Goal: Information Seeking & Learning: Learn about a topic

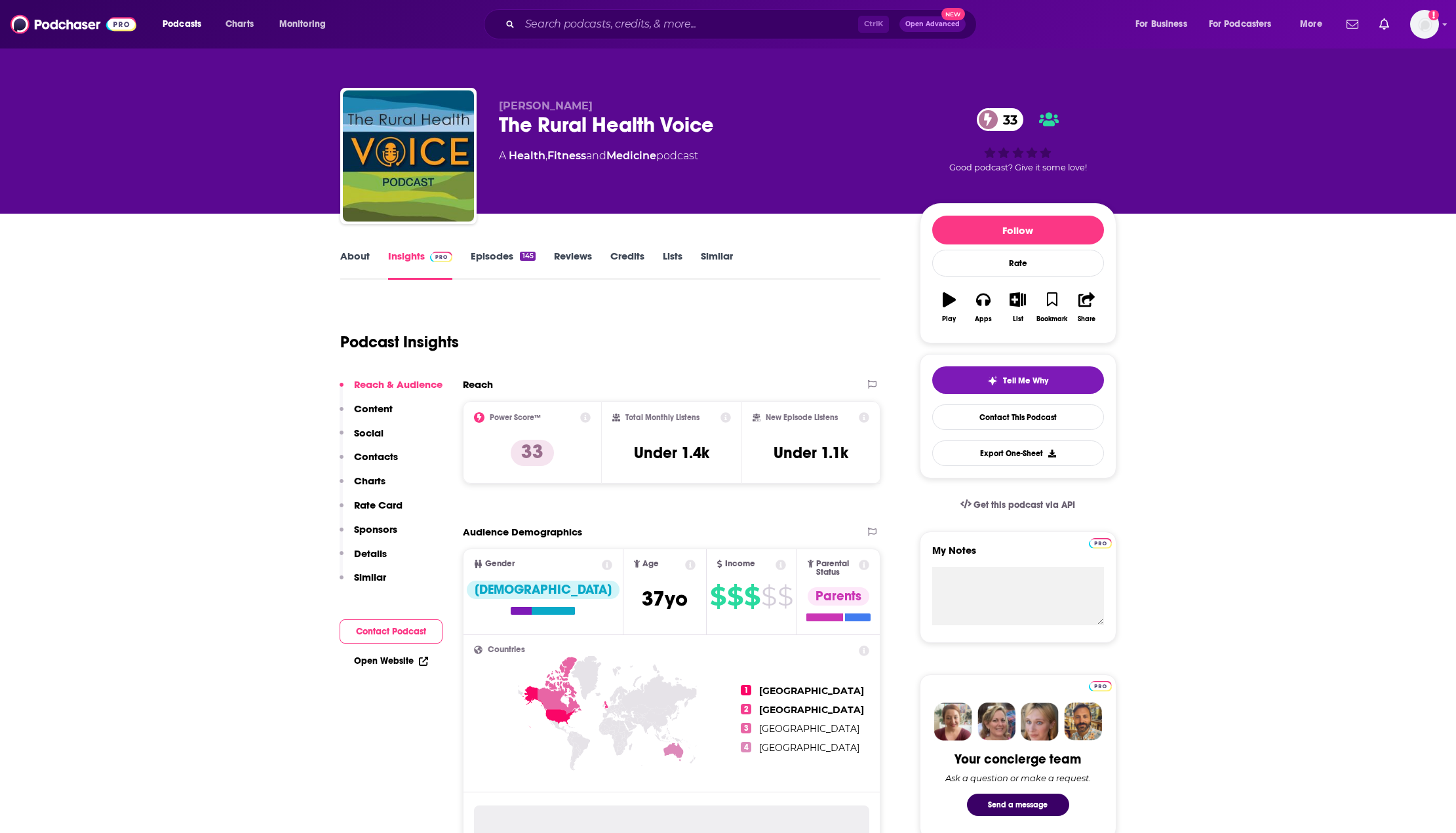
click at [485, 256] on link "Episodes 145" at bounding box center [502, 265] width 64 height 30
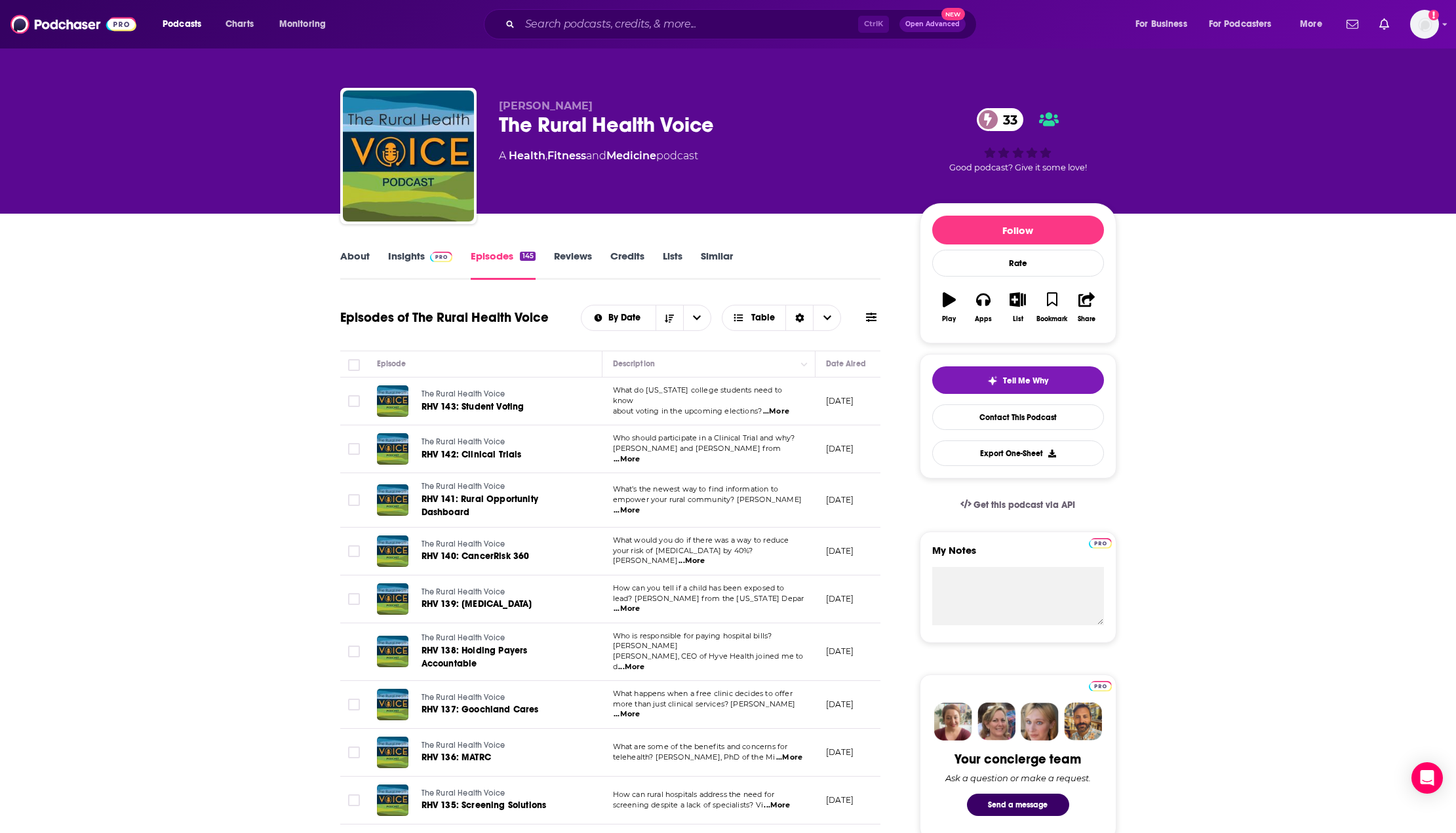
click at [789, 408] on span "...More" at bounding box center [776, 412] width 26 height 11
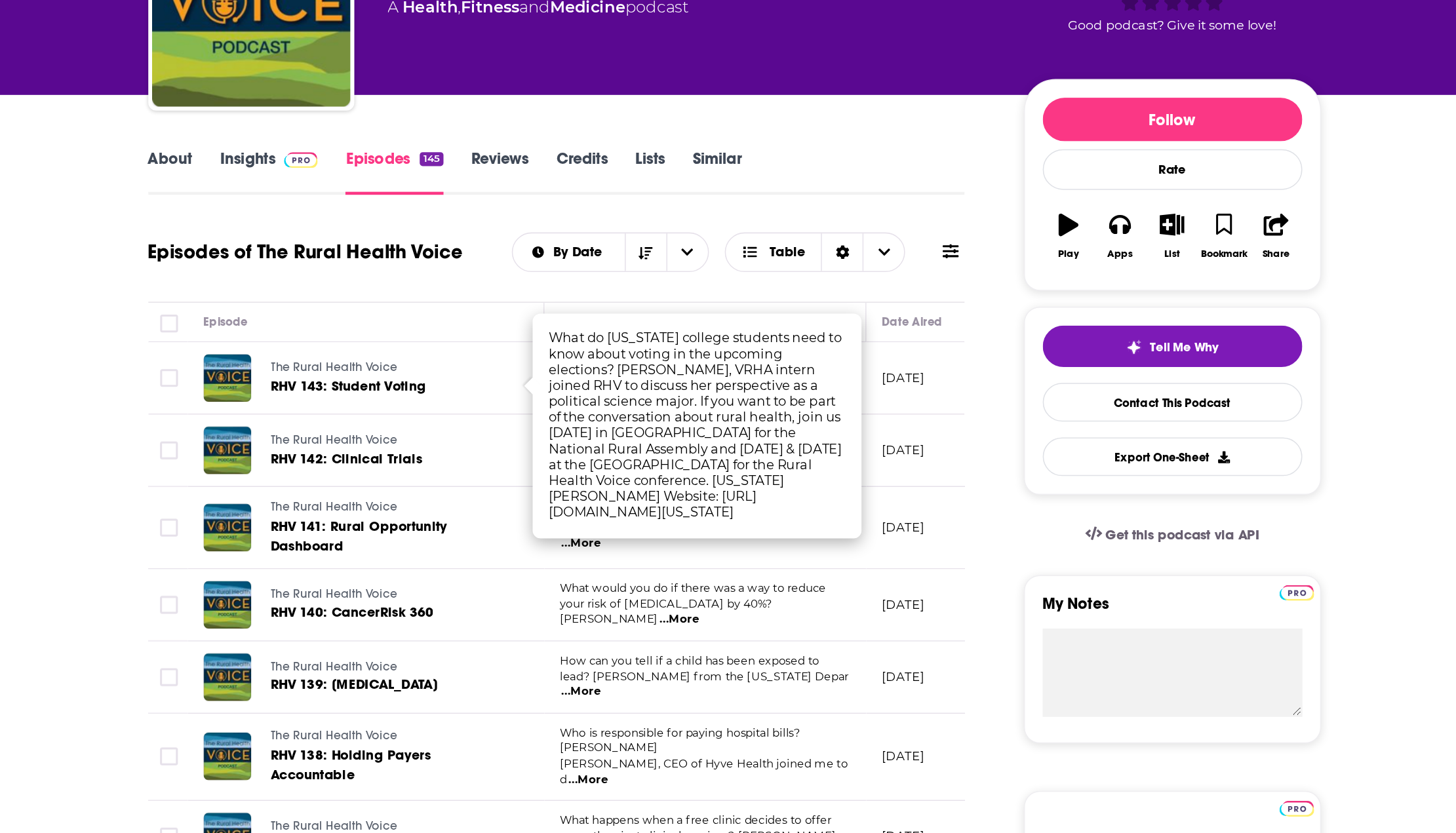
click at [742, 502] on span "empower your rural community? [PERSON_NAME]" at bounding box center [707, 499] width 188 height 9
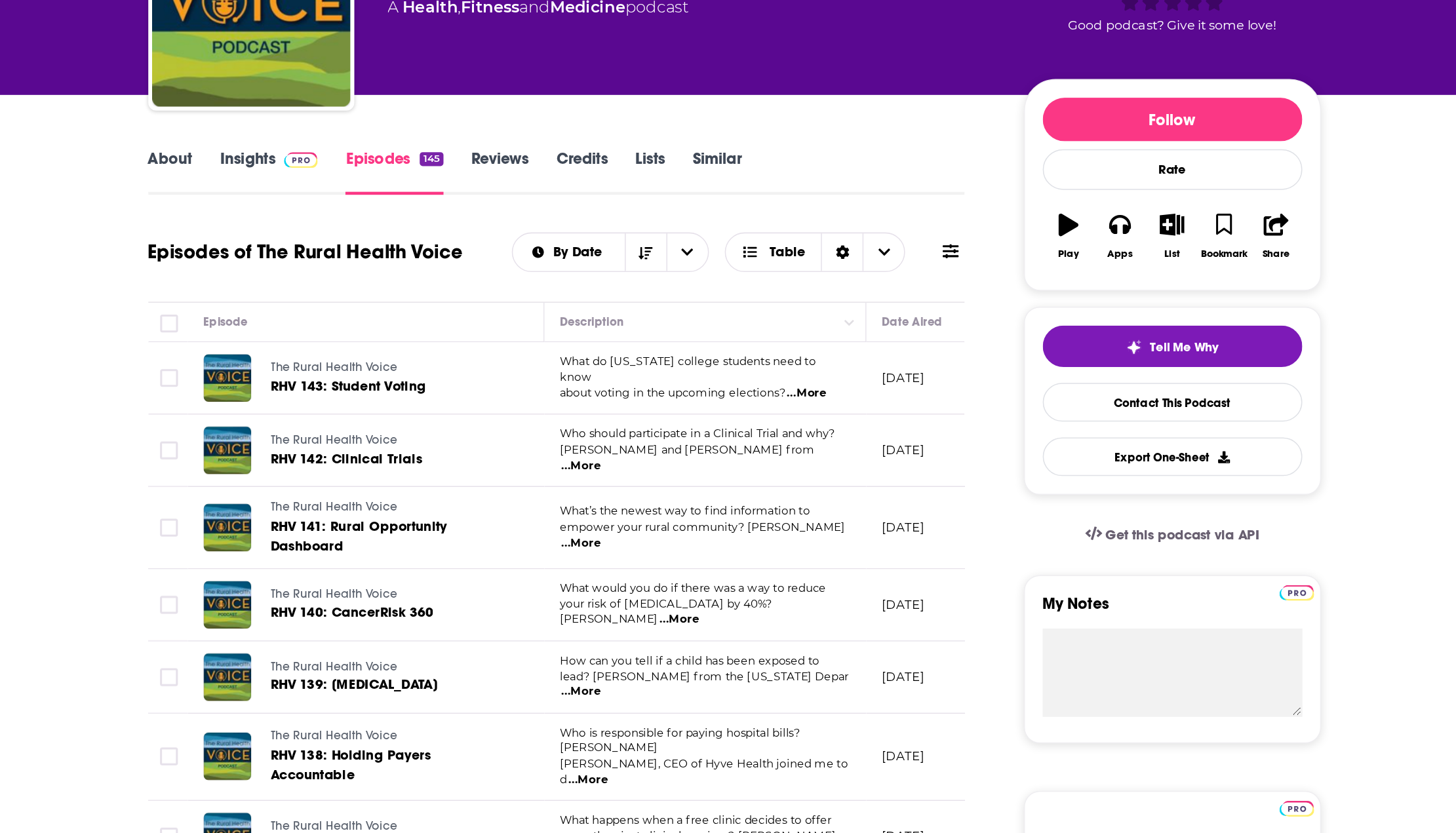
click at [640, 455] on span "...More" at bounding box center [627, 459] width 26 height 11
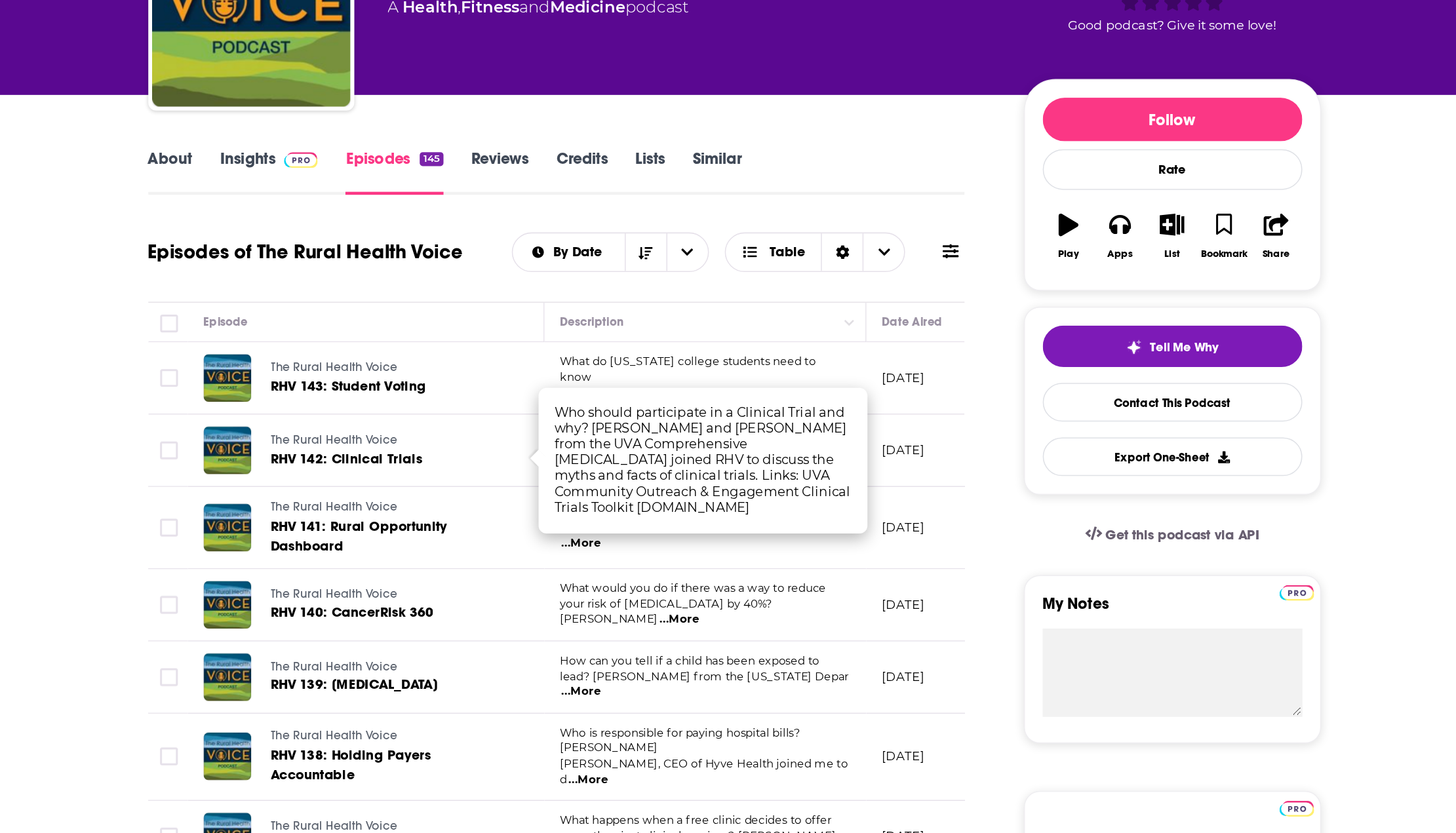
click at [718, 512] on td "What’s the newest way to find information to empower your rural community? [PER…" at bounding box center [710, 500] width 213 height 55
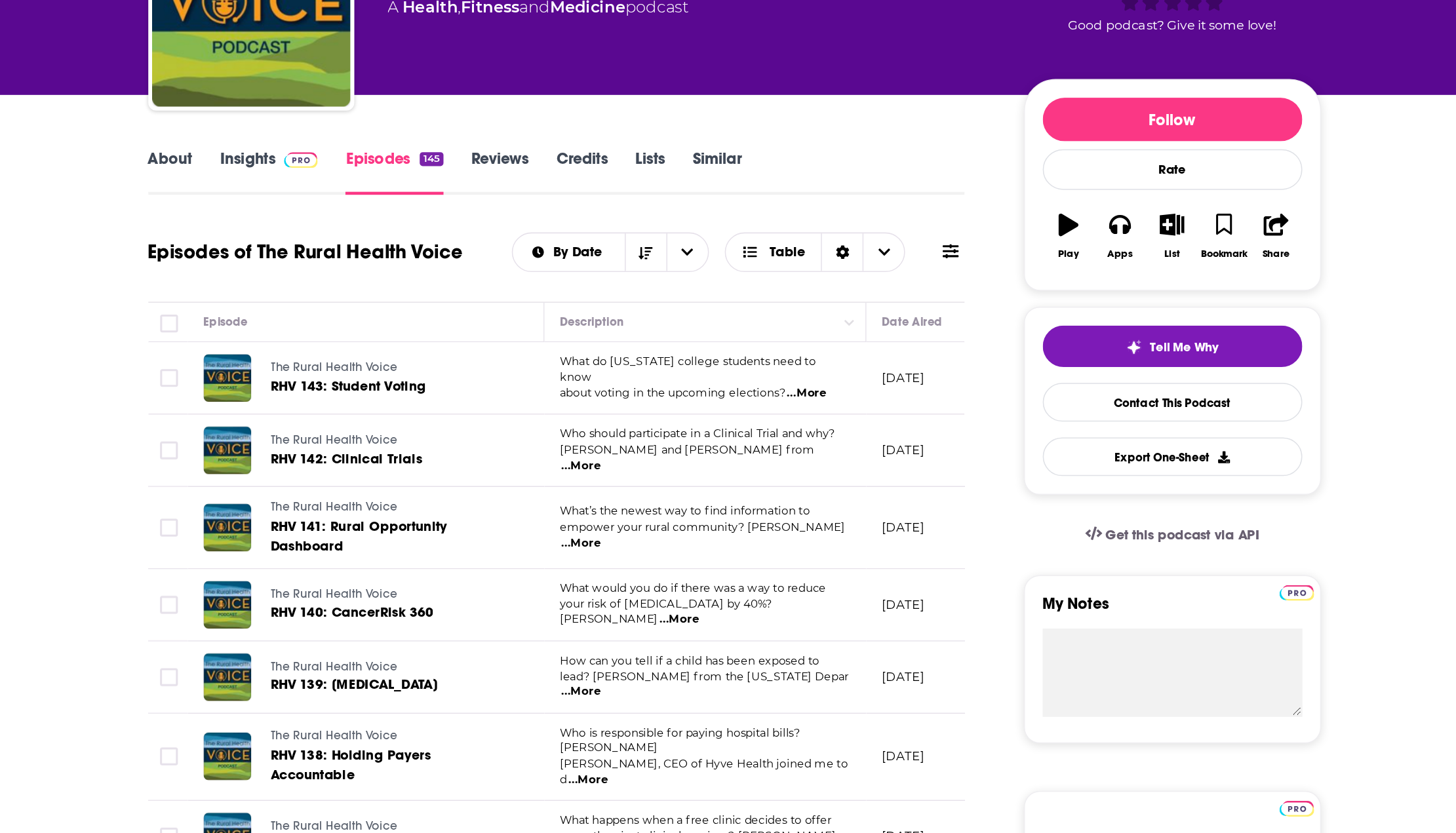
click at [640, 507] on span "...More" at bounding box center [627, 510] width 26 height 11
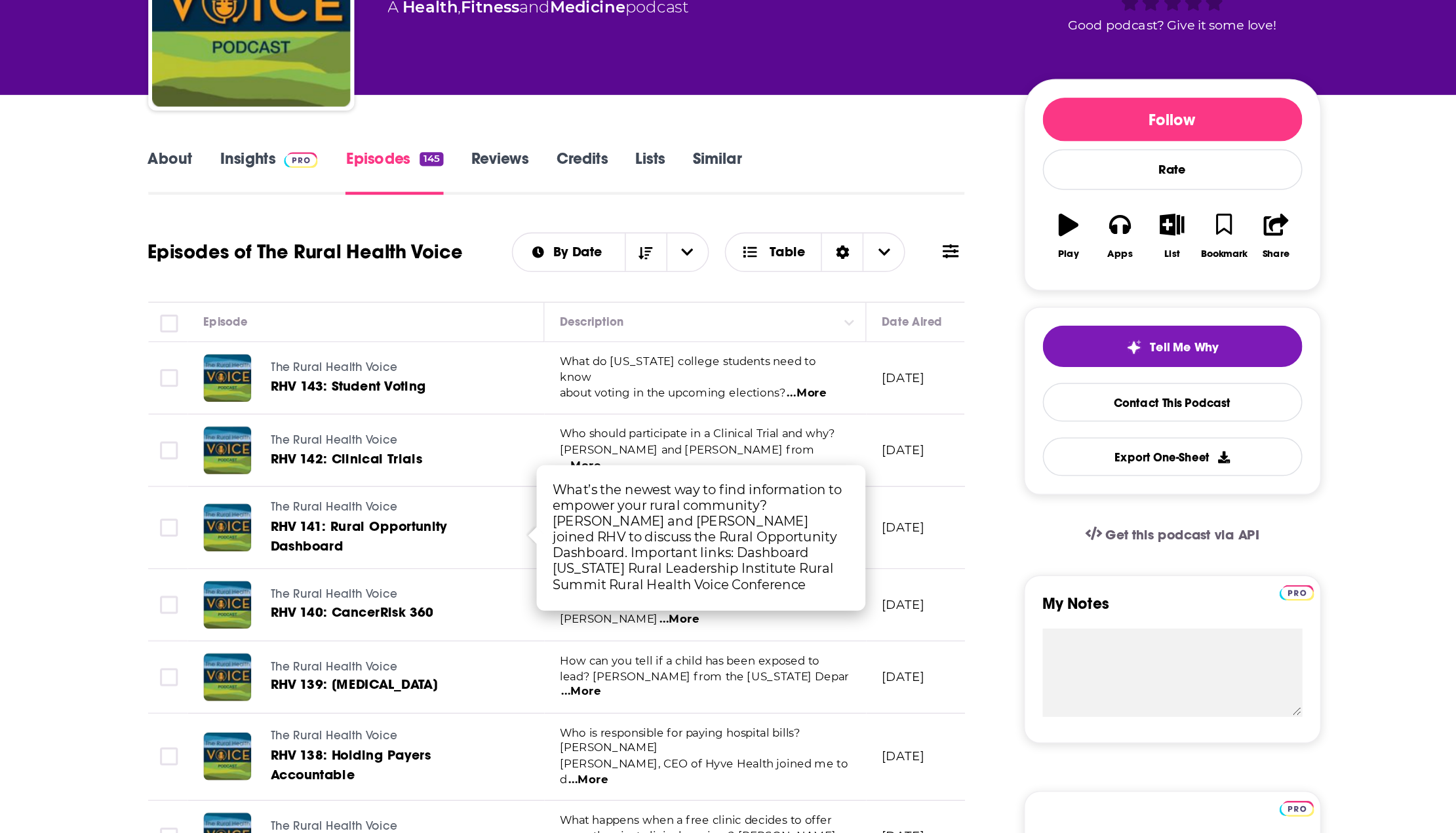
click at [703, 560] on span "your risk of [MEDICAL_DATA] by 40%? [PERSON_NAME]" at bounding box center [683, 556] width 141 height 20
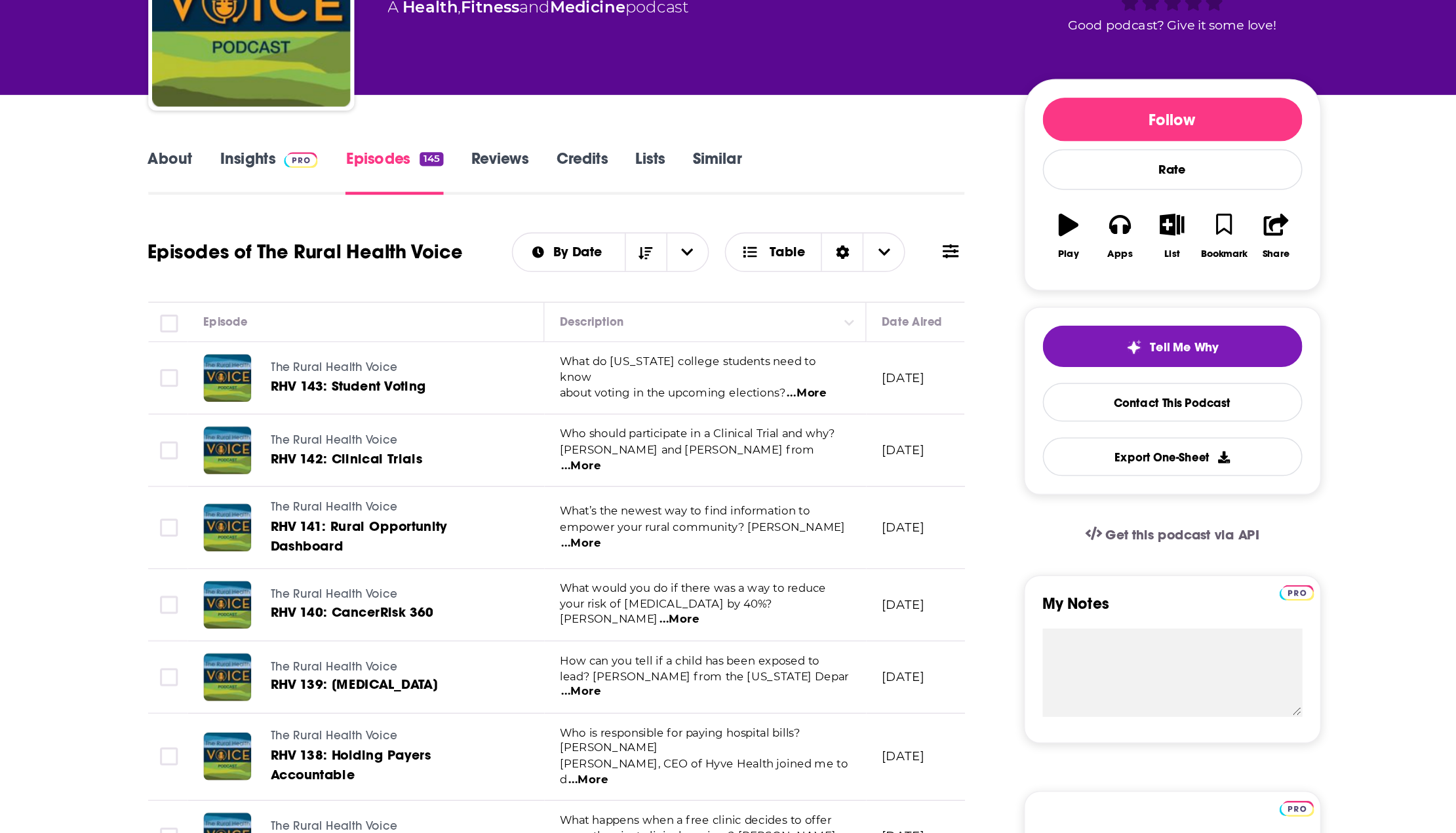
click at [705, 556] on span "...More" at bounding box center [692, 561] width 26 height 11
click at [640, 605] on span "...More" at bounding box center [627, 609] width 26 height 11
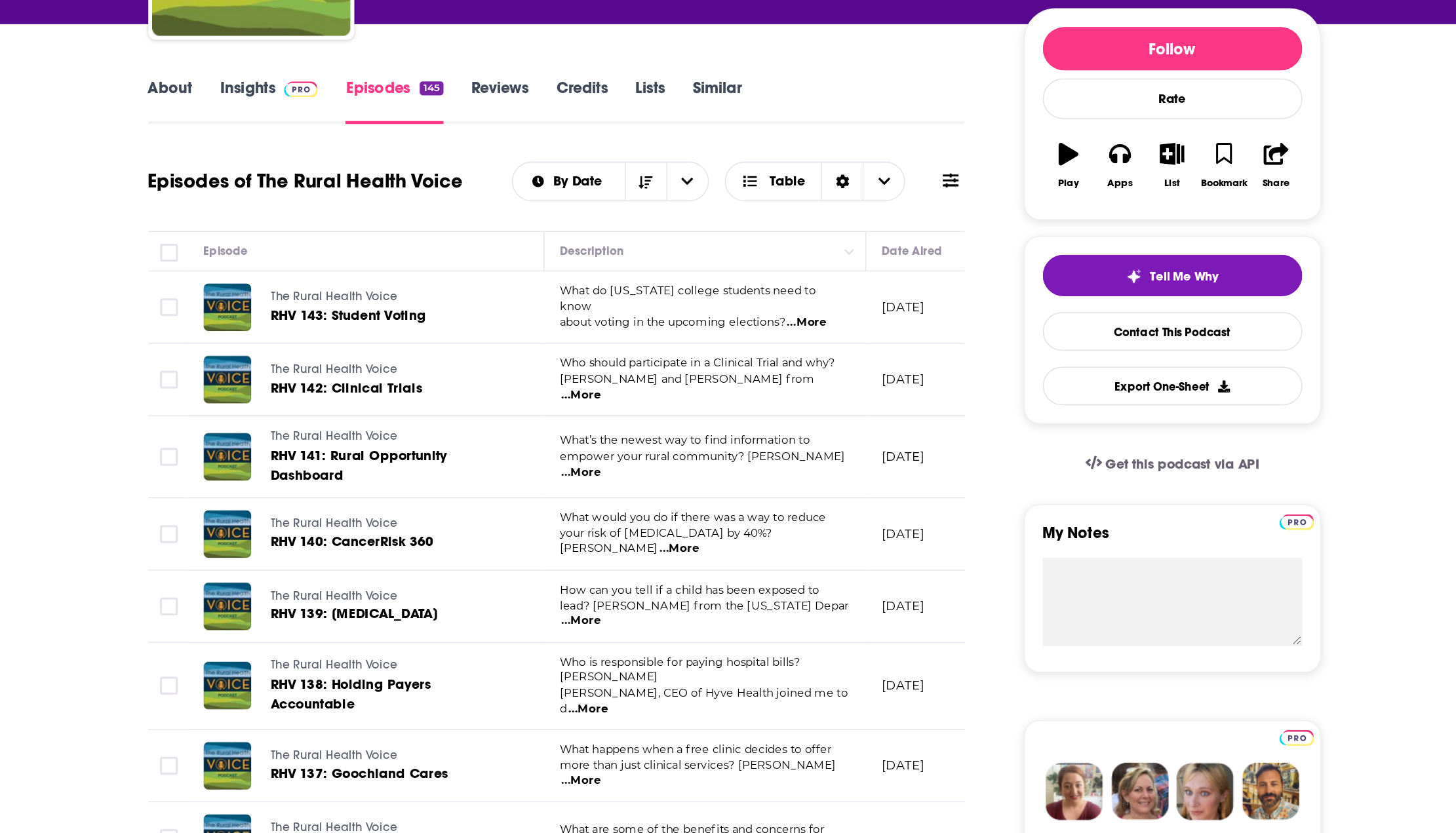
click at [680, 694] on span "What happens when a free clinic decides to offer" at bounding box center [703, 694] width 179 height 9
click at [645, 663] on span "...More" at bounding box center [631, 668] width 26 height 11
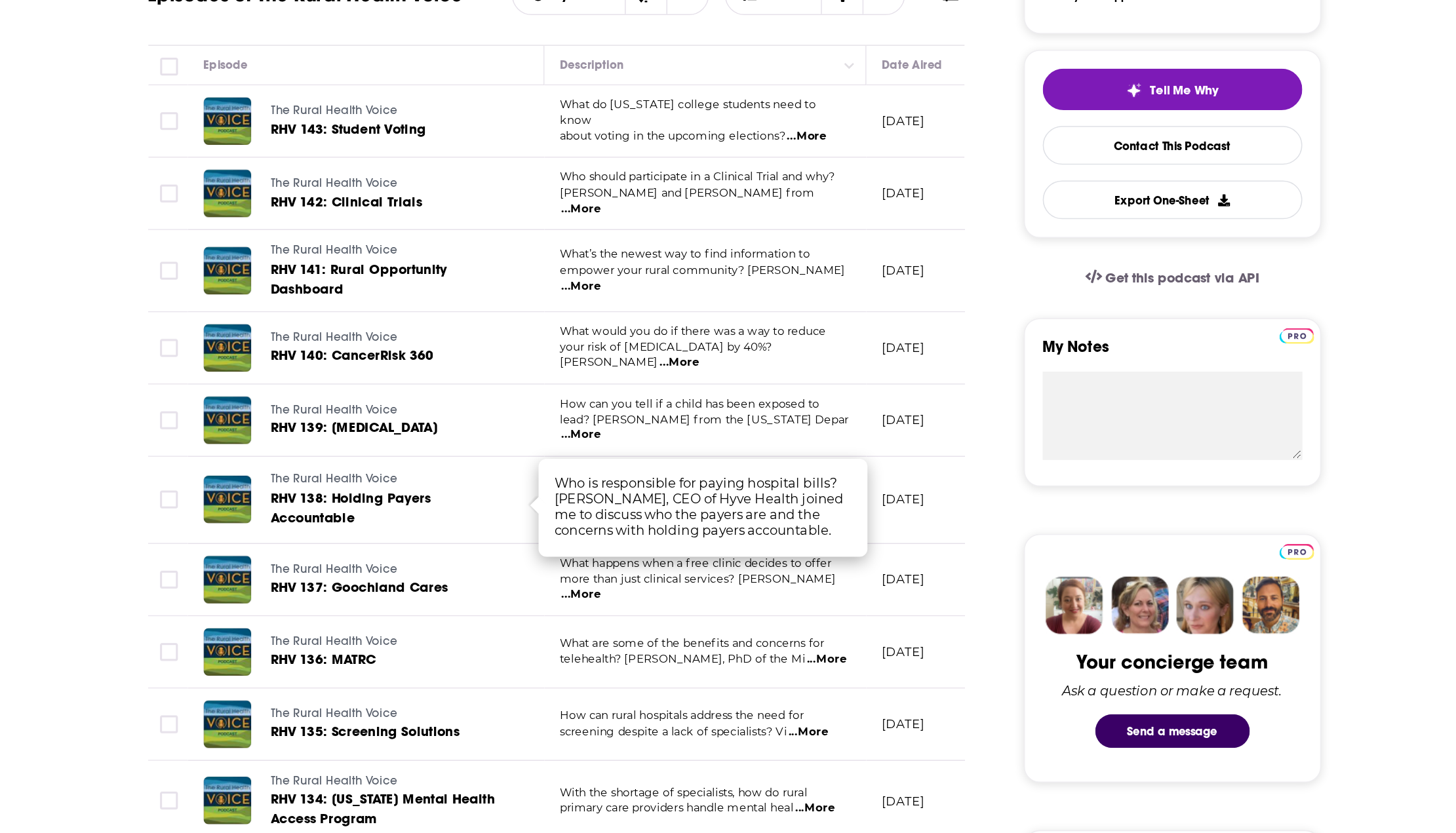
scroll to position [55, 0]
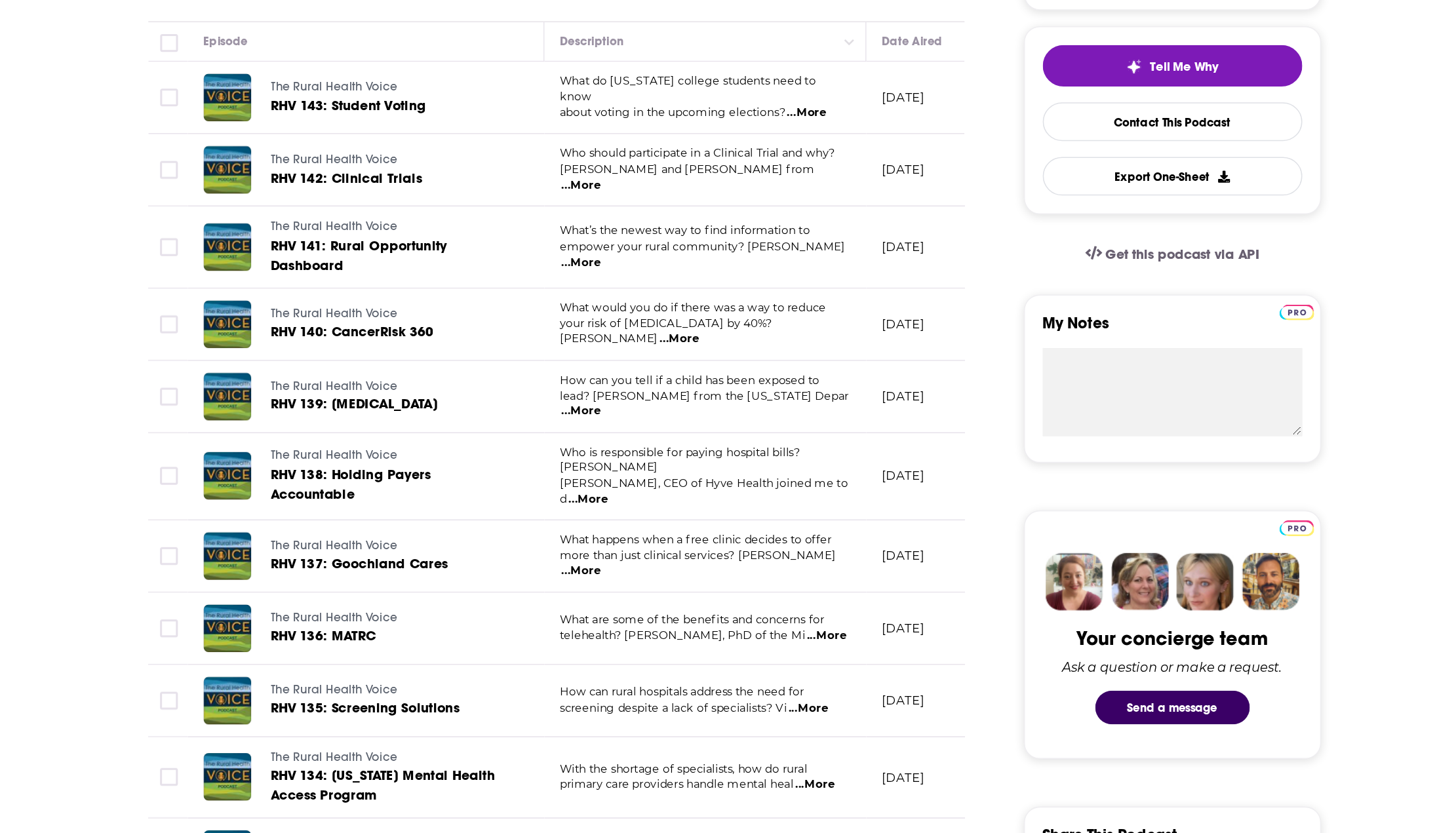
drag, startPoint x: 668, startPoint y: 593, endPoint x: 729, endPoint y: 598, distance: 61.2
click at [640, 656] on span "...More" at bounding box center [627, 660] width 26 height 11
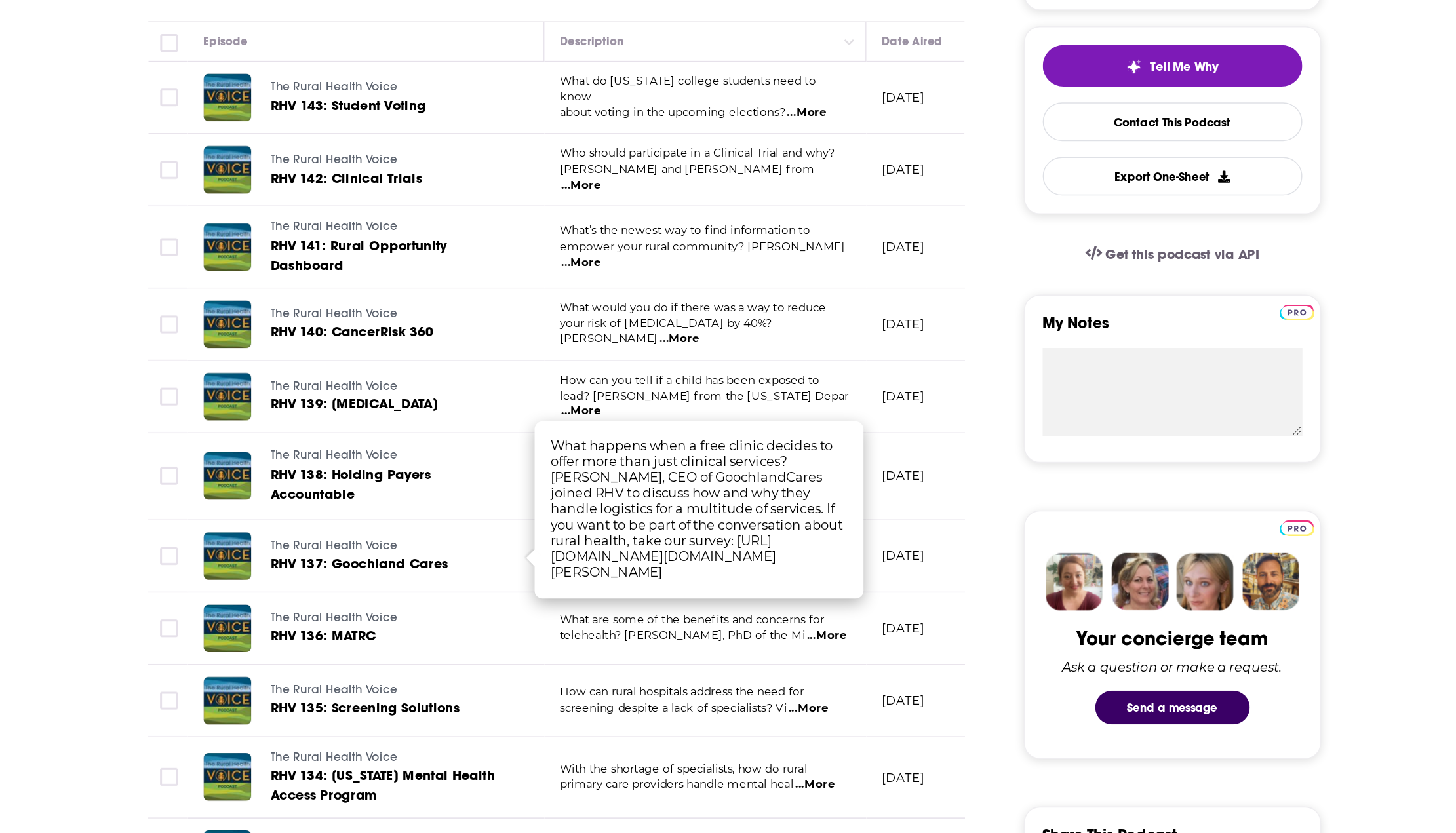
click at [804, 754] on td "How can rural hospitals address the need for screening despite a lack of specia…" at bounding box center [710, 745] width 213 height 48
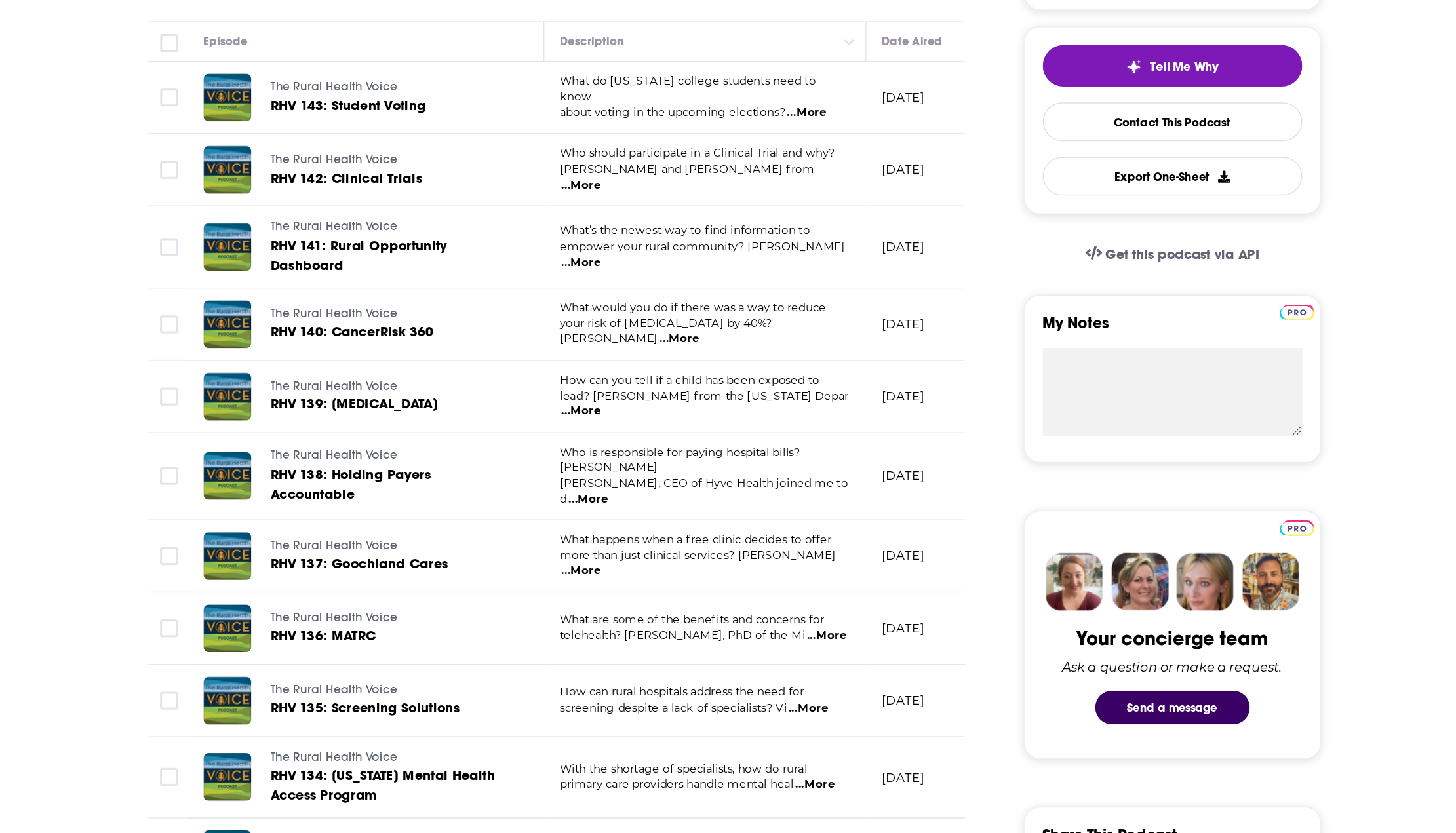
click at [786, 745] on span "...More" at bounding box center [777, 750] width 26 height 11
click at [783, 697] on span "...More" at bounding box center [789, 702] width 26 height 11
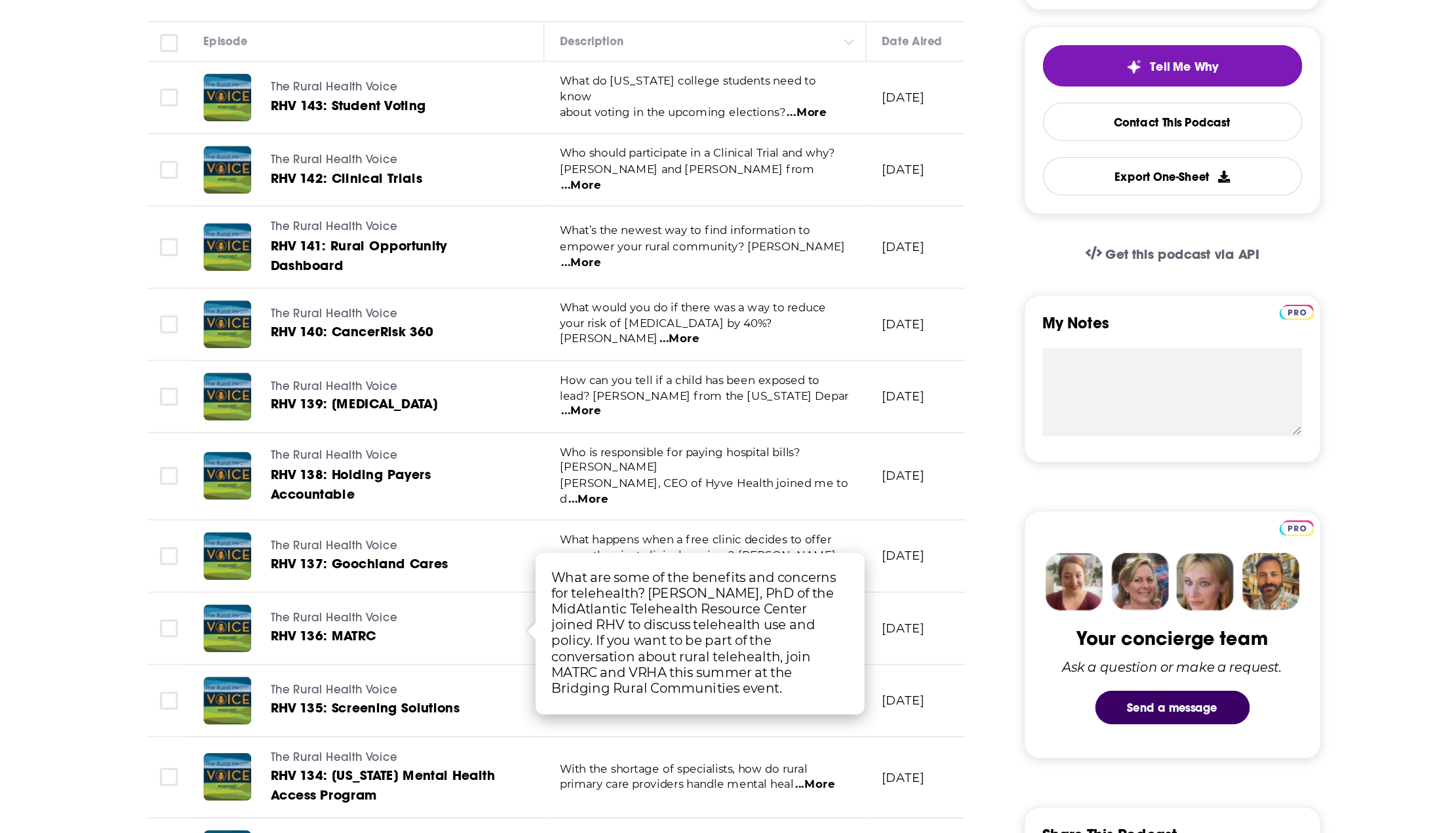
click at [787, 796] on span "...More" at bounding box center [781, 801] width 26 height 11
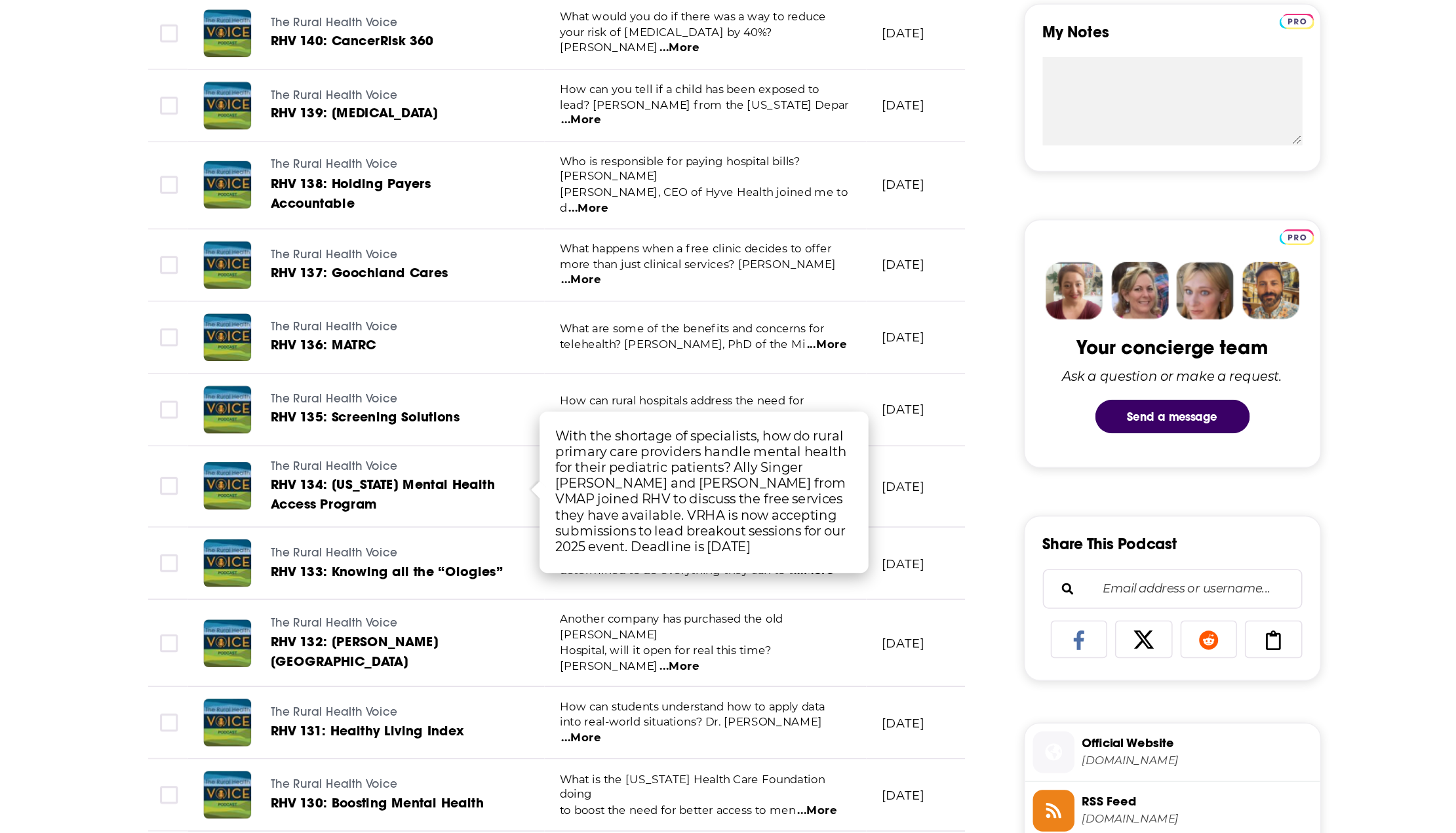
scroll to position [249, 0]
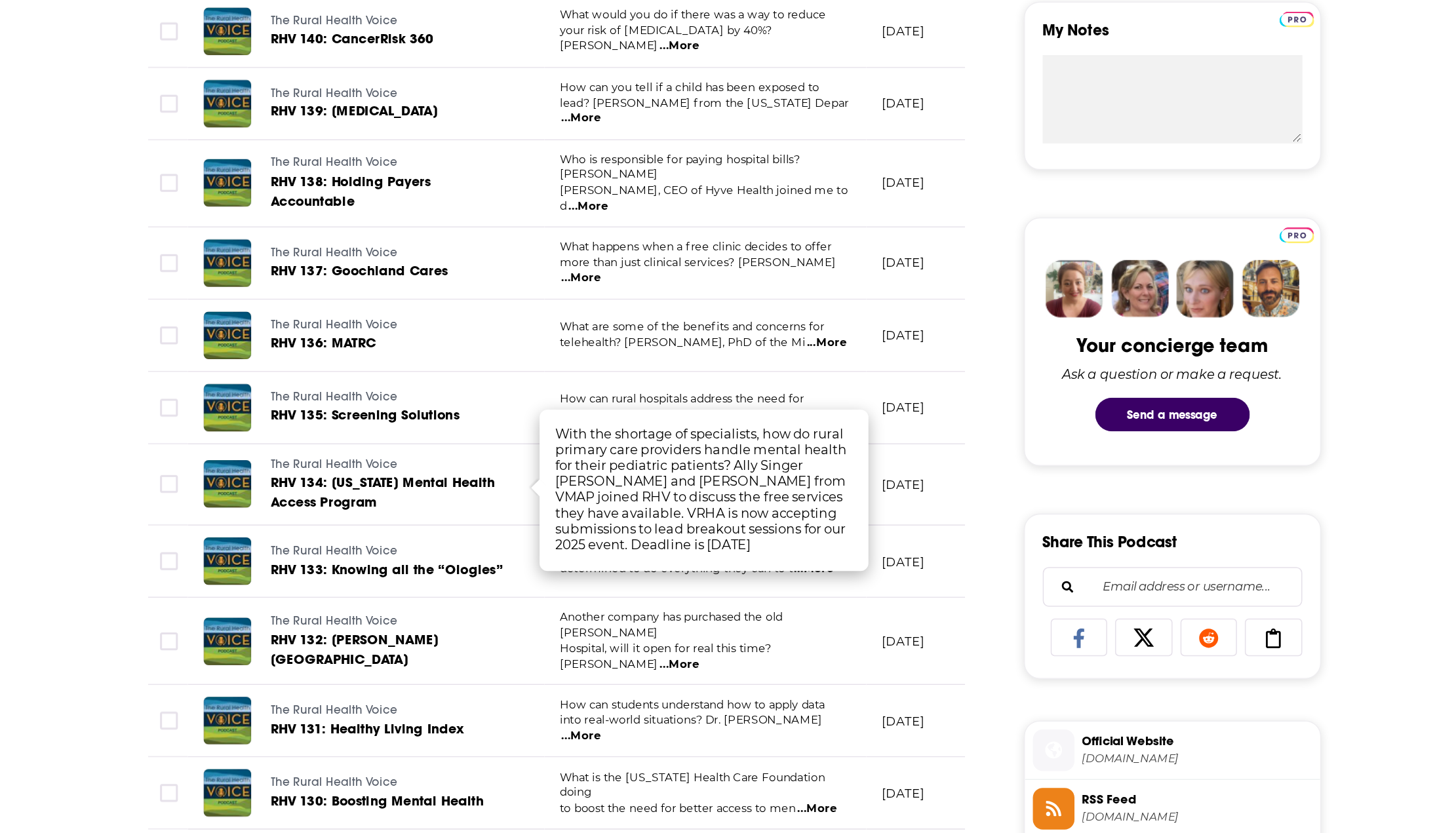
click at [705, 716] on span "...More" at bounding box center [692, 721] width 26 height 11
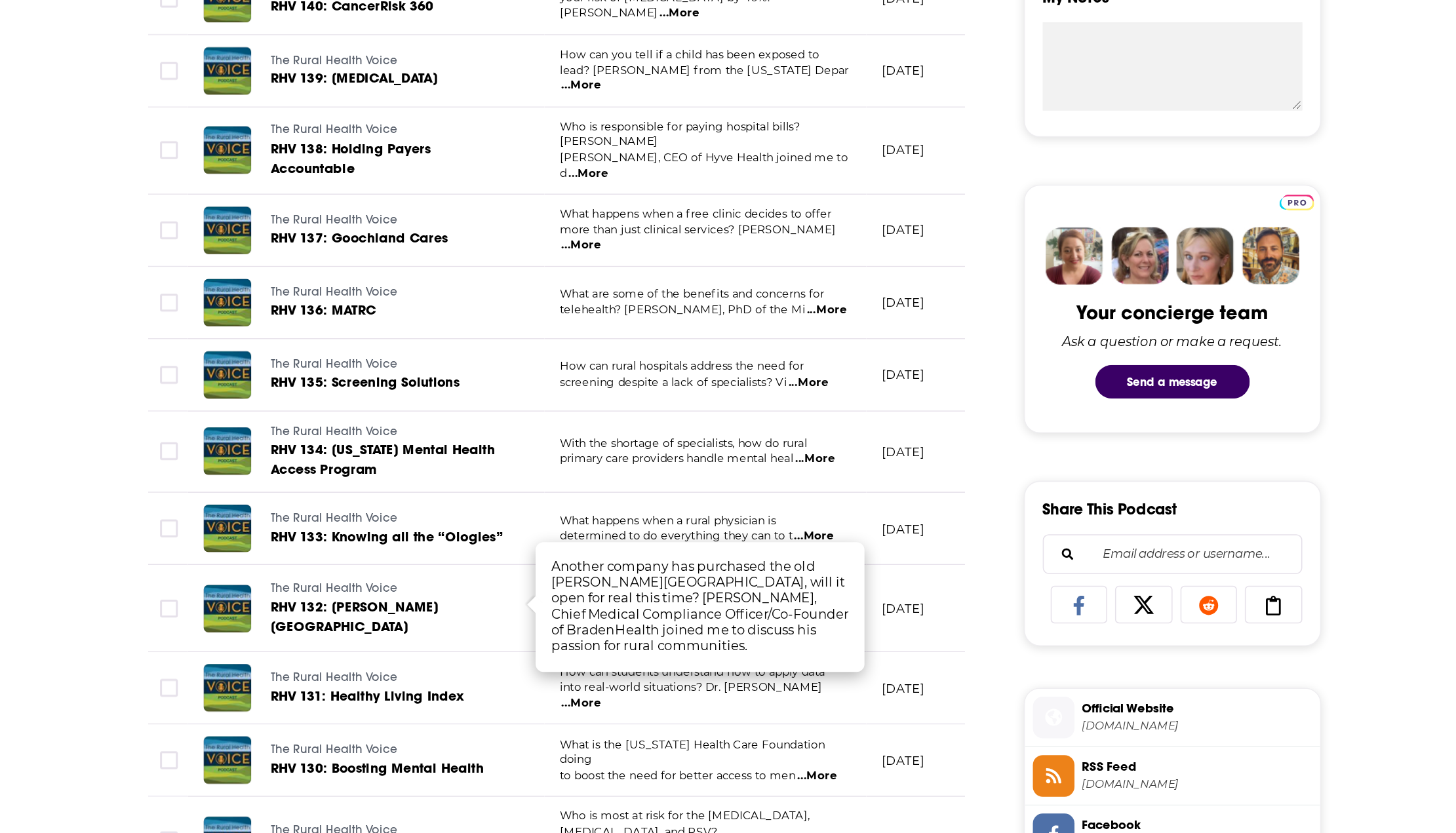
scroll to position [273, 0]
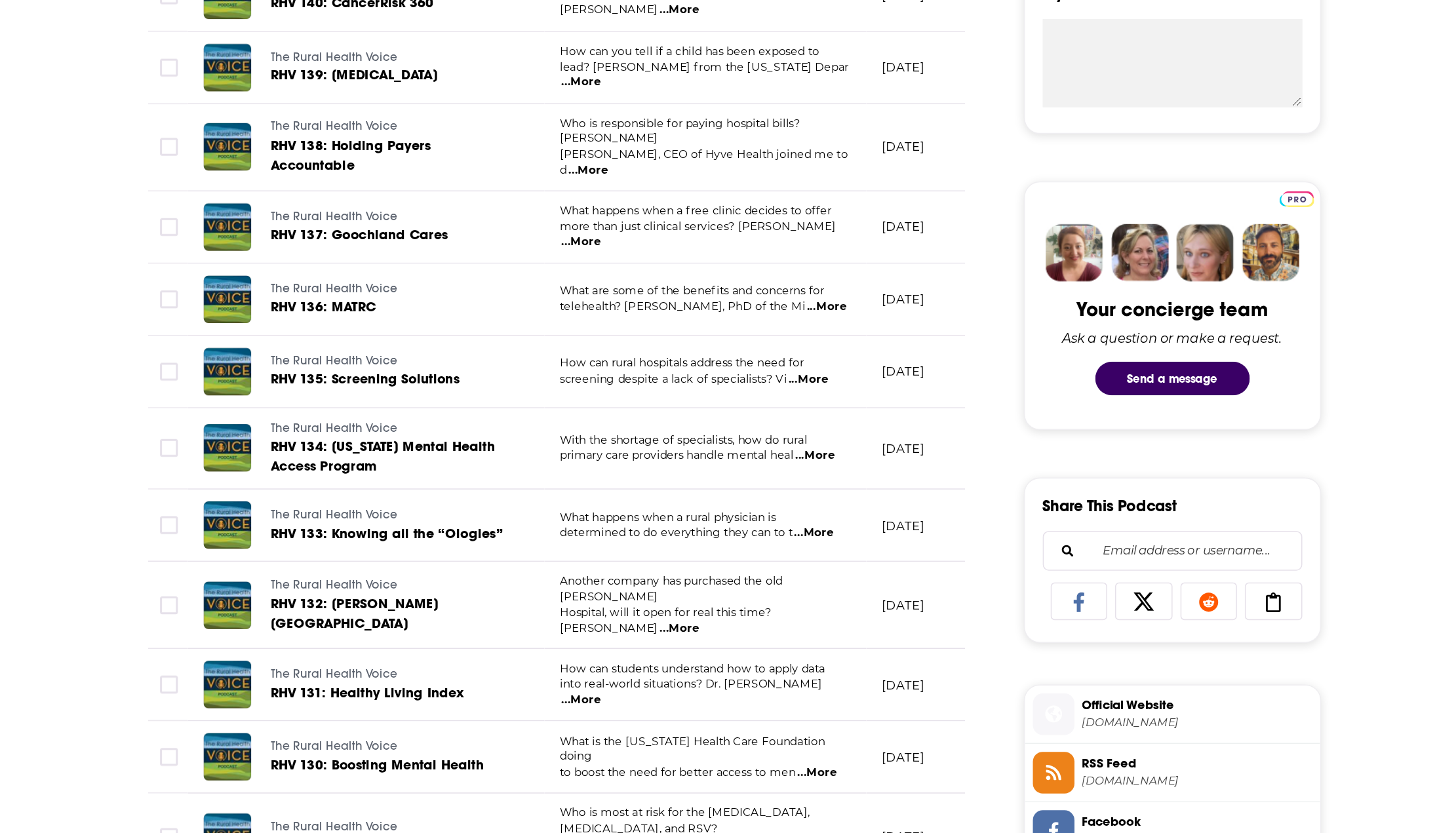
click at [640, 740] on span "...More" at bounding box center [627, 745] width 26 height 11
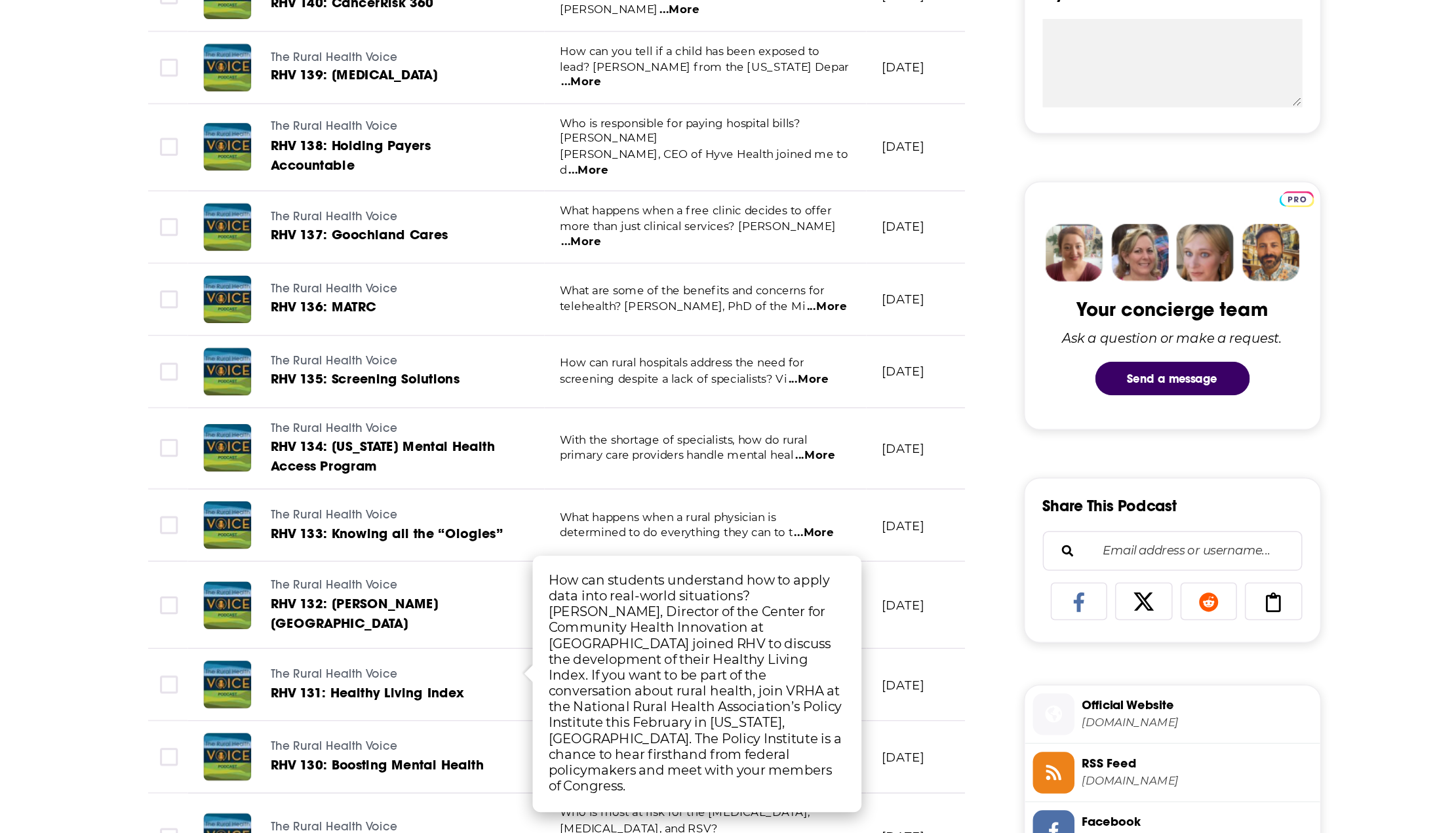
scroll to position [419, 0]
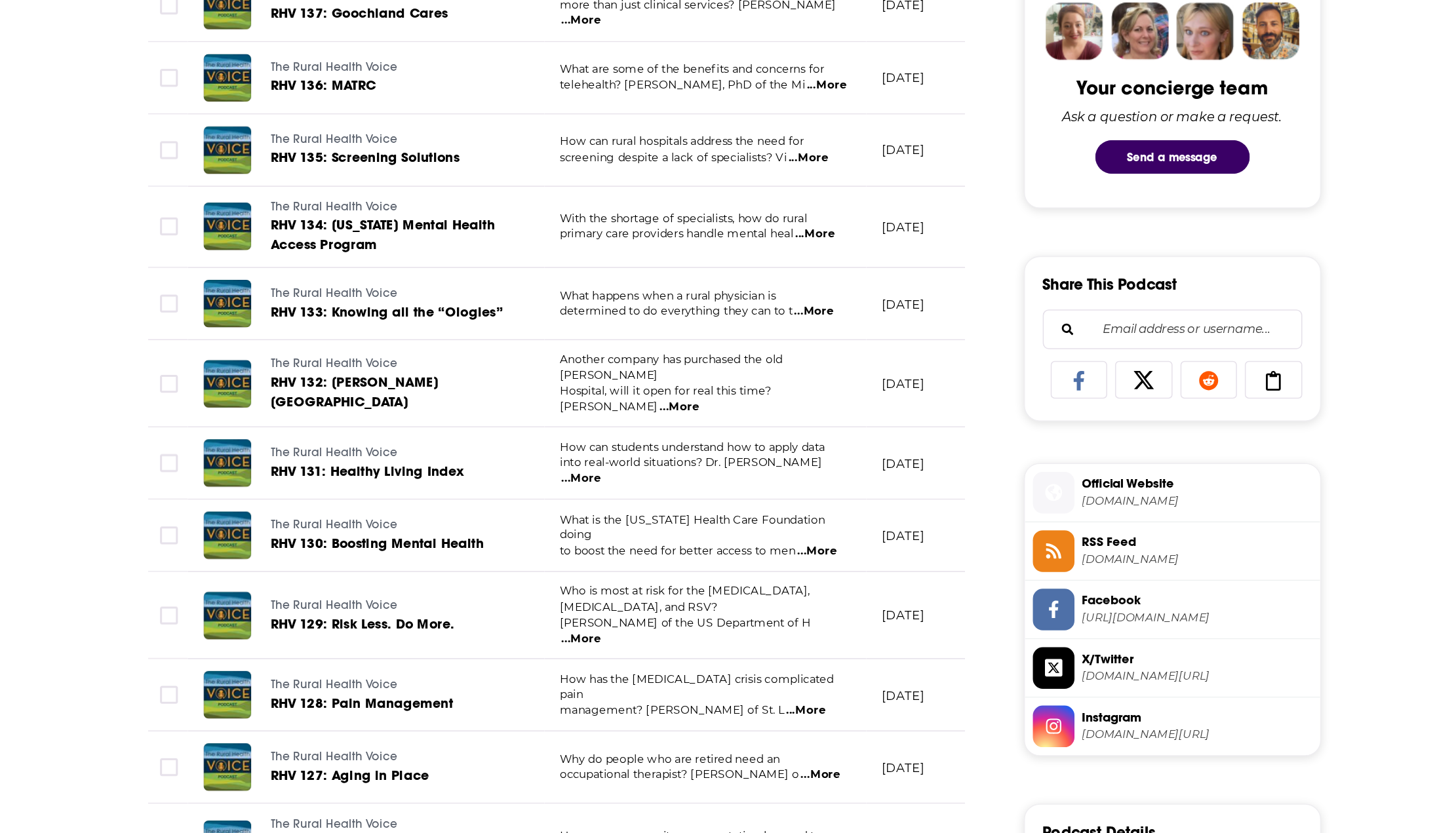
click at [784, 746] on span "...More" at bounding box center [775, 751] width 26 height 11
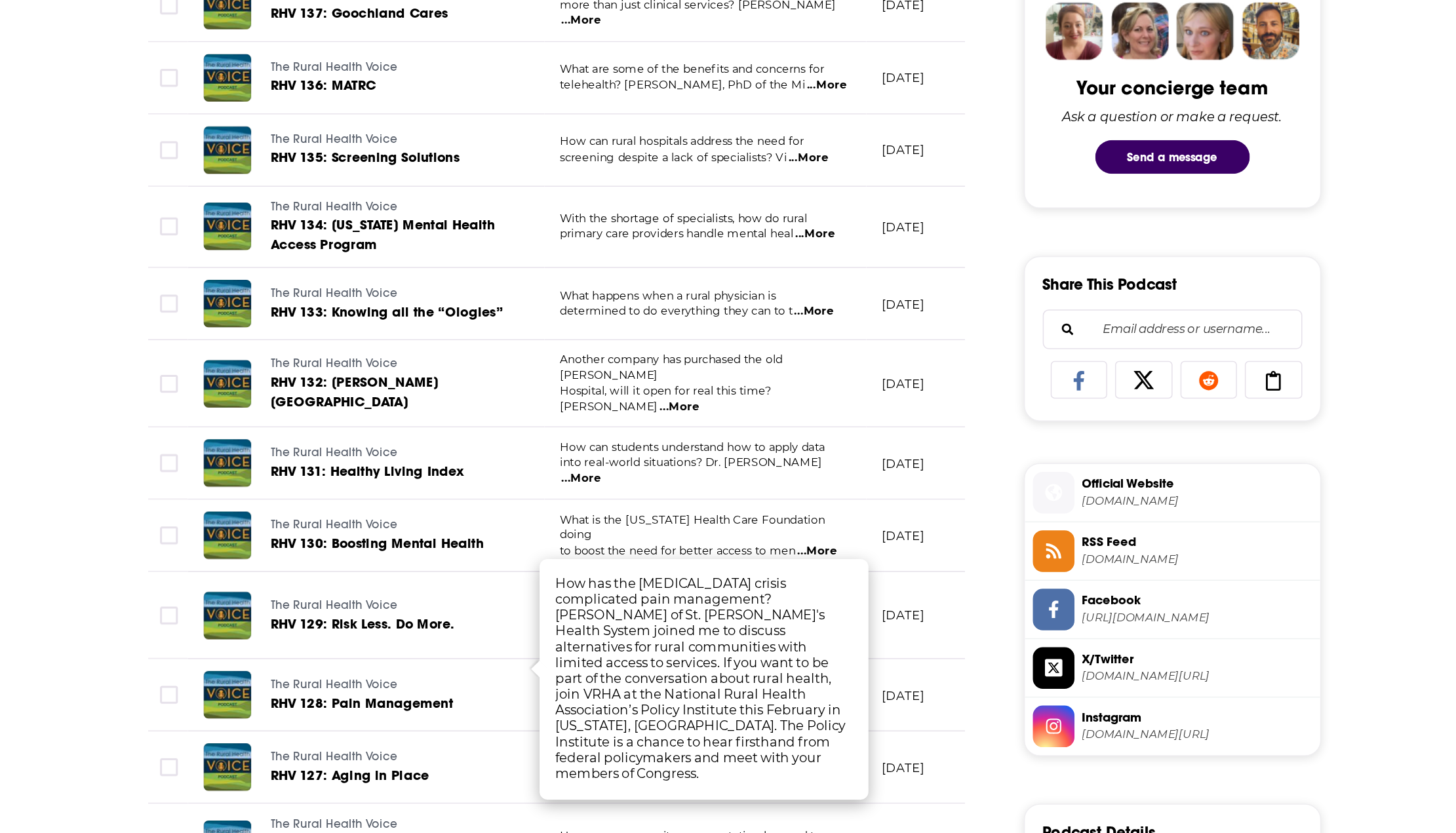
click at [786, 641] on span "...More" at bounding box center [782, 646] width 26 height 11
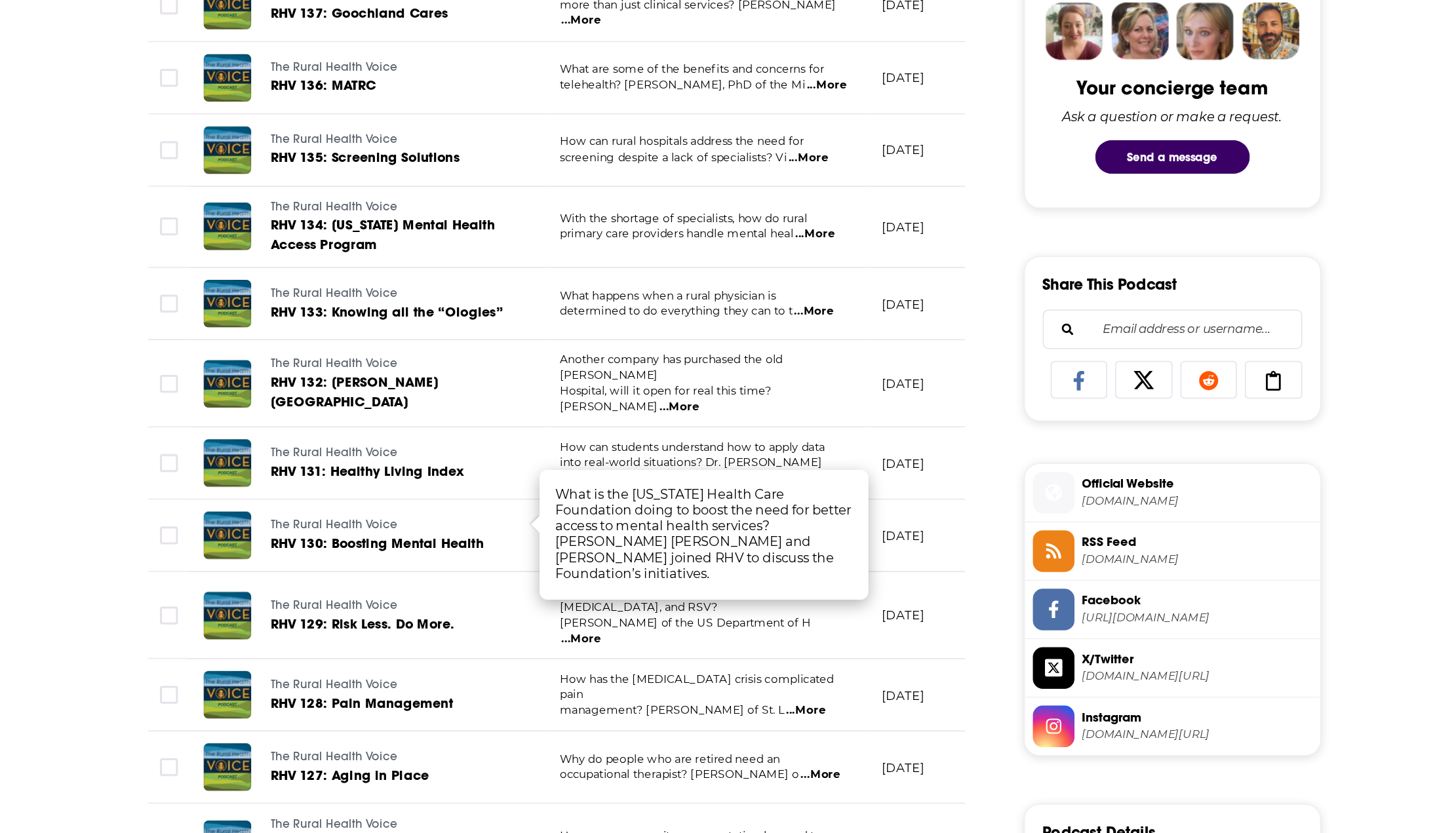
click at [788, 789] on span "...More" at bounding box center [785, 794] width 26 height 11
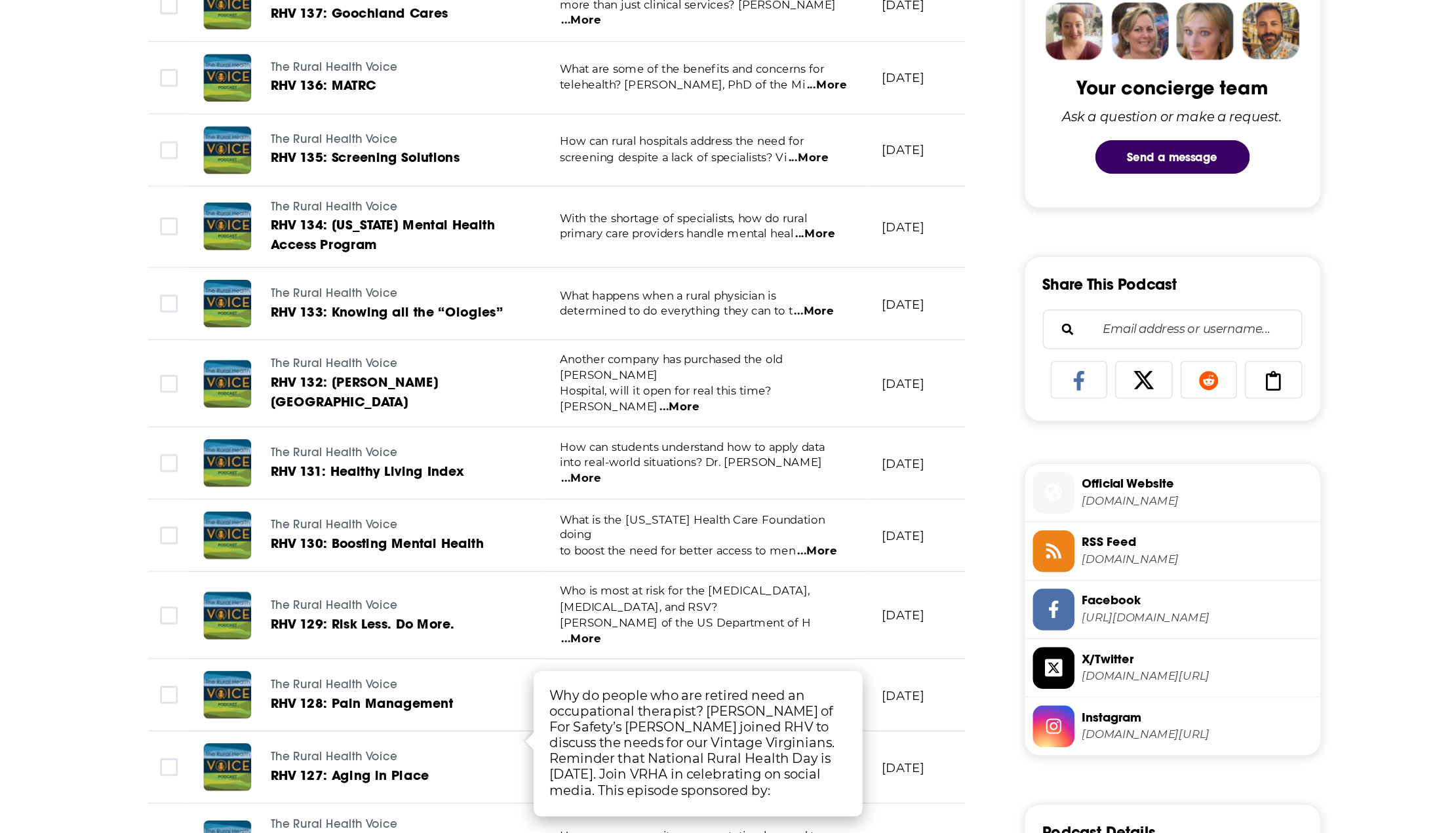
scroll to position [564, 0]
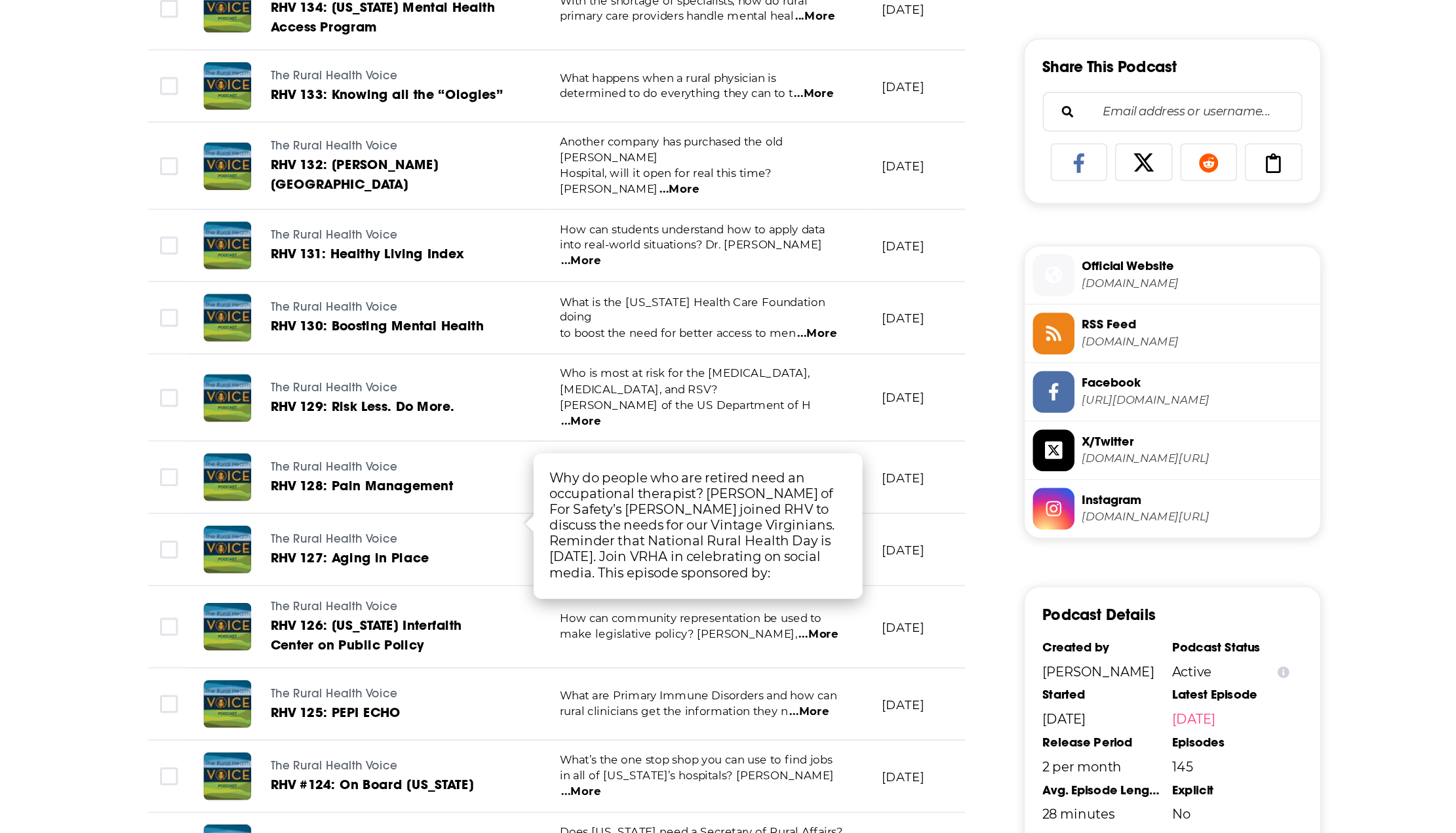
click at [640, 800] on span "...More" at bounding box center [627, 805] width 26 height 11
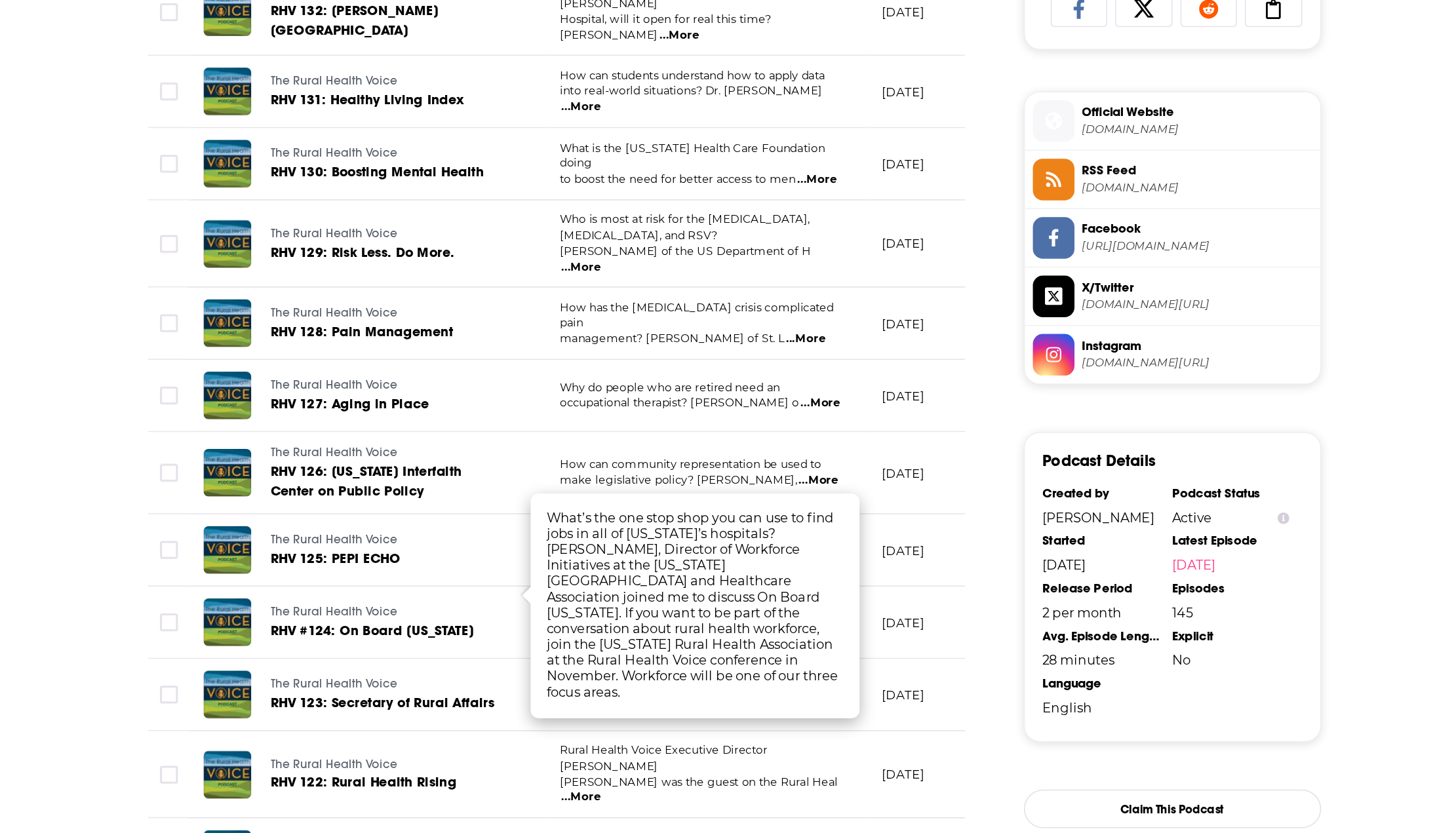
scroll to position [672, 0]
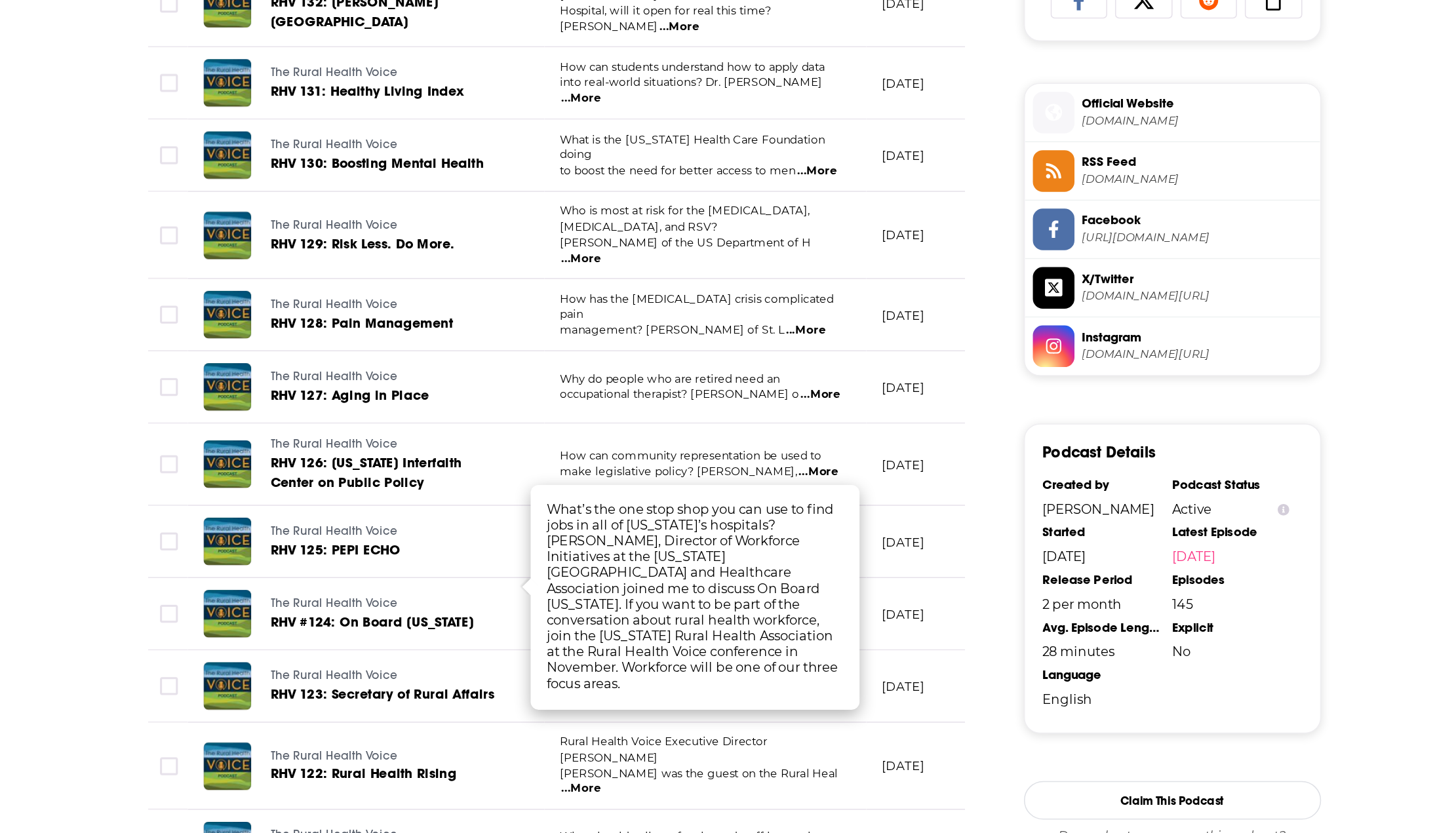
click at [640, 798] on span "...More" at bounding box center [627, 803] width 26 height 11
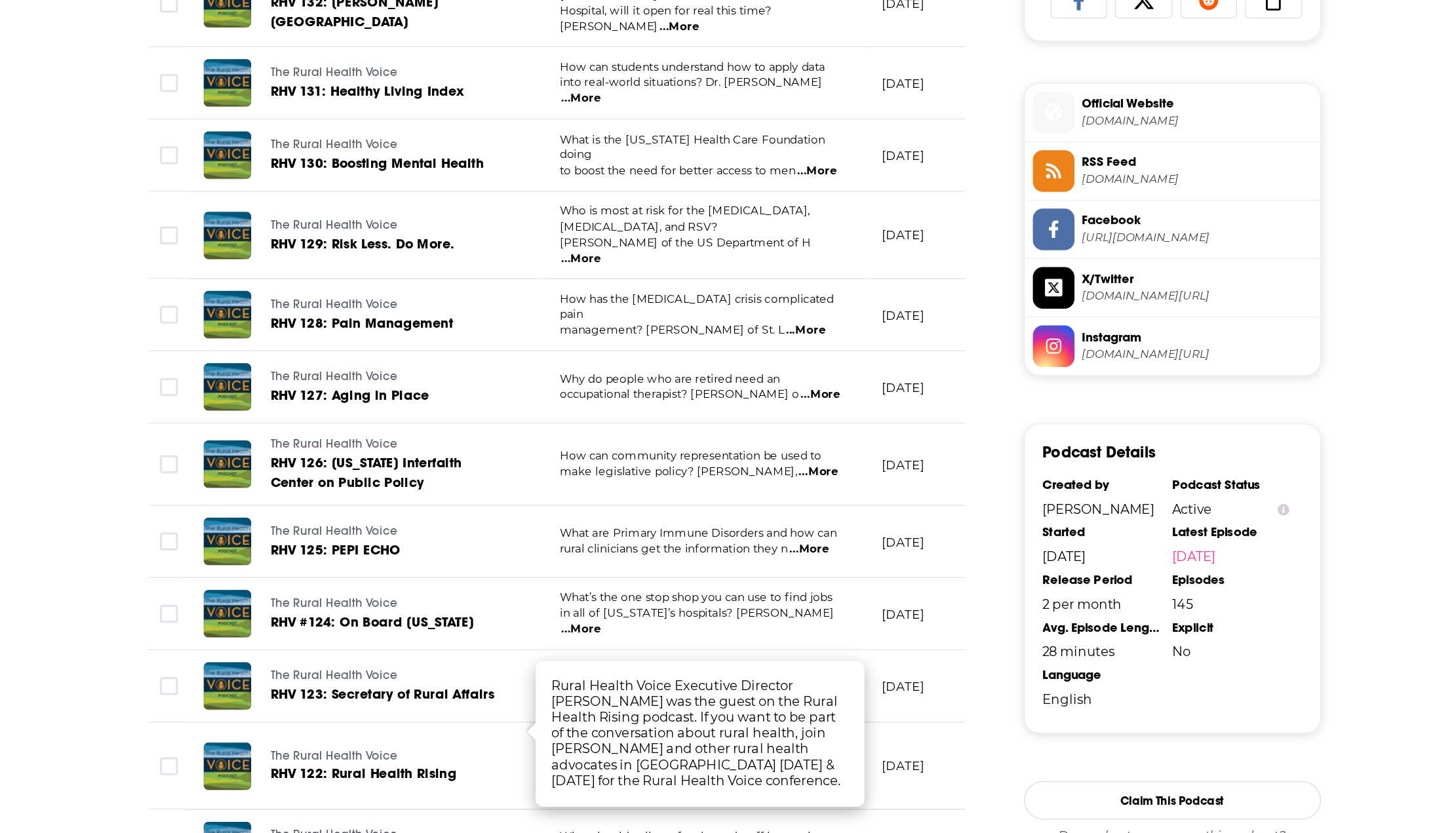
click at [748, 740] on span "...More" at bounding box center [734, 745] width 26 height 11
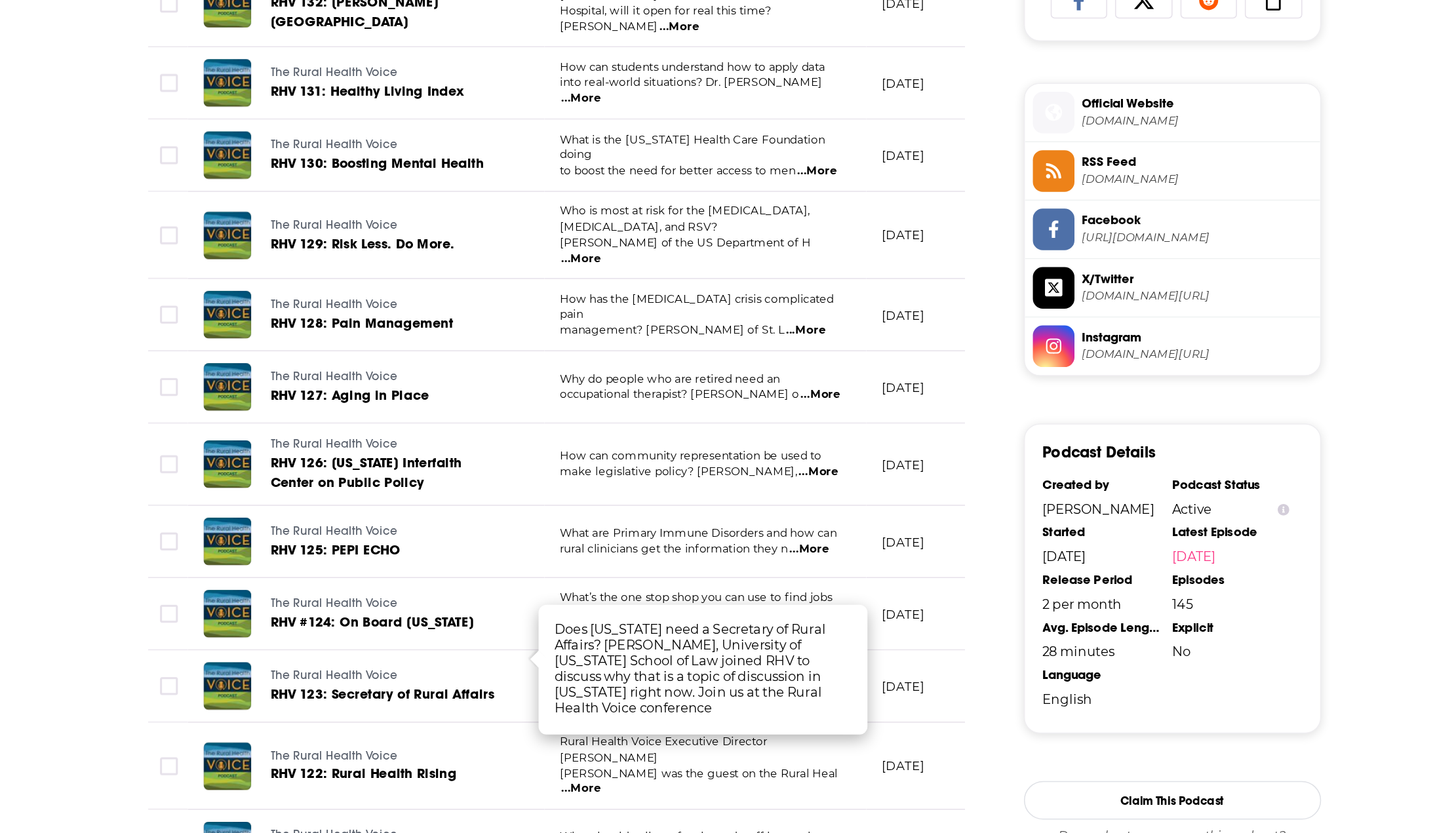
click at [640, 693] on span "...More" at bounding box center [627, 697] width 26 height 11
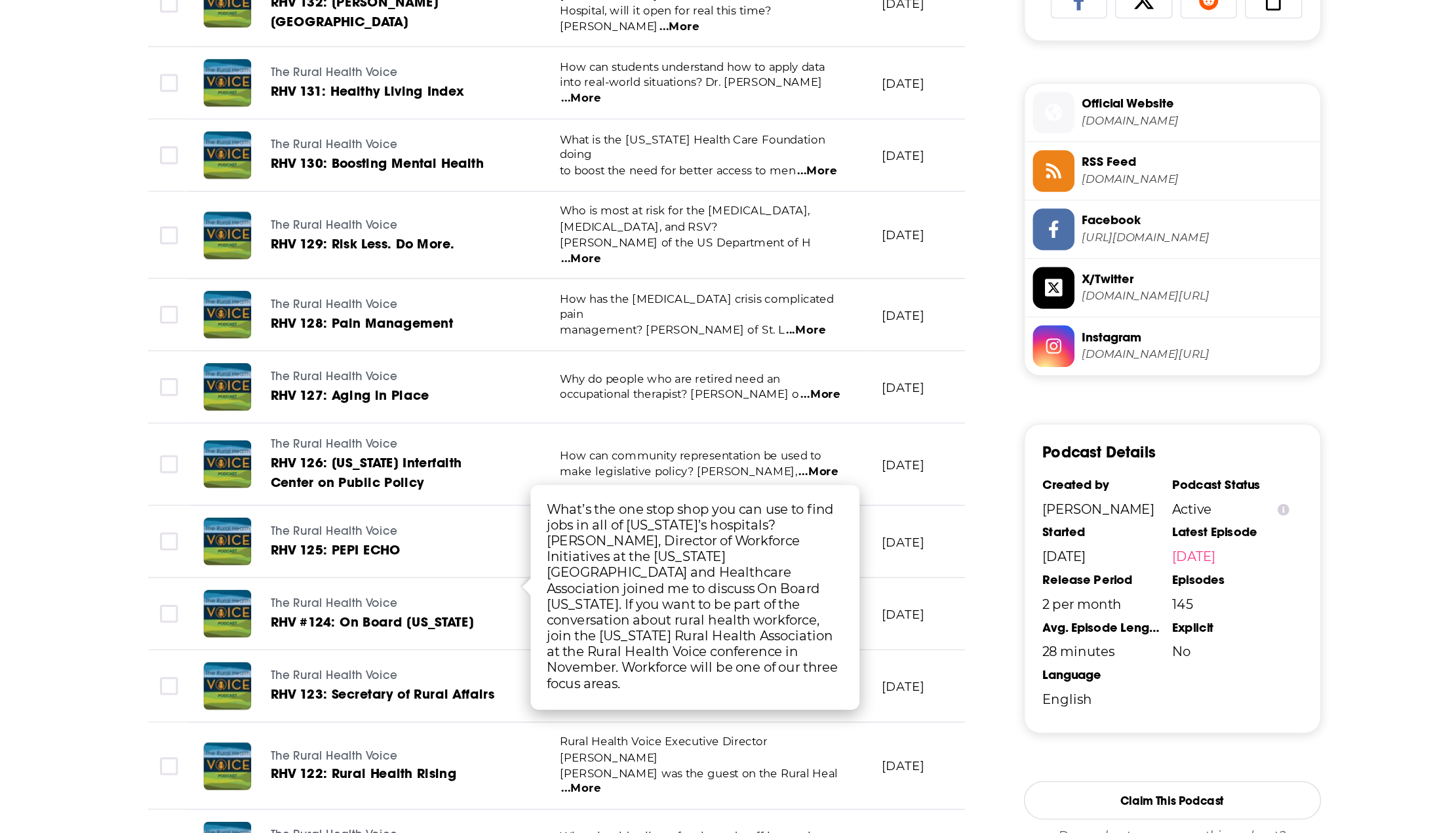
click at [780, 589] on span "...More" at bounding box center [784, 594] width 26 height 11
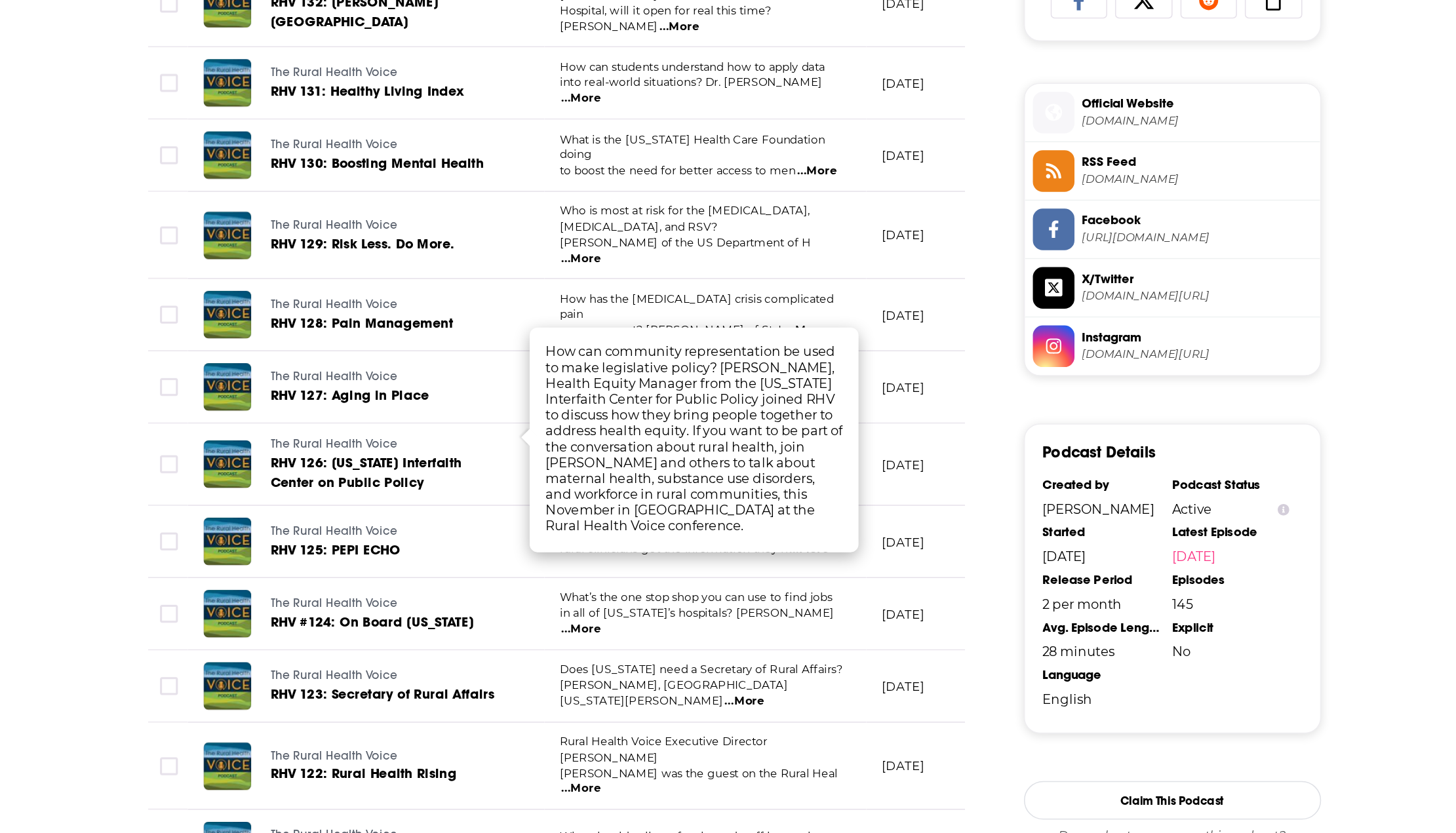
click at [787, 495] on span "...More" at bounding box center [775, 500] width 26 height 11
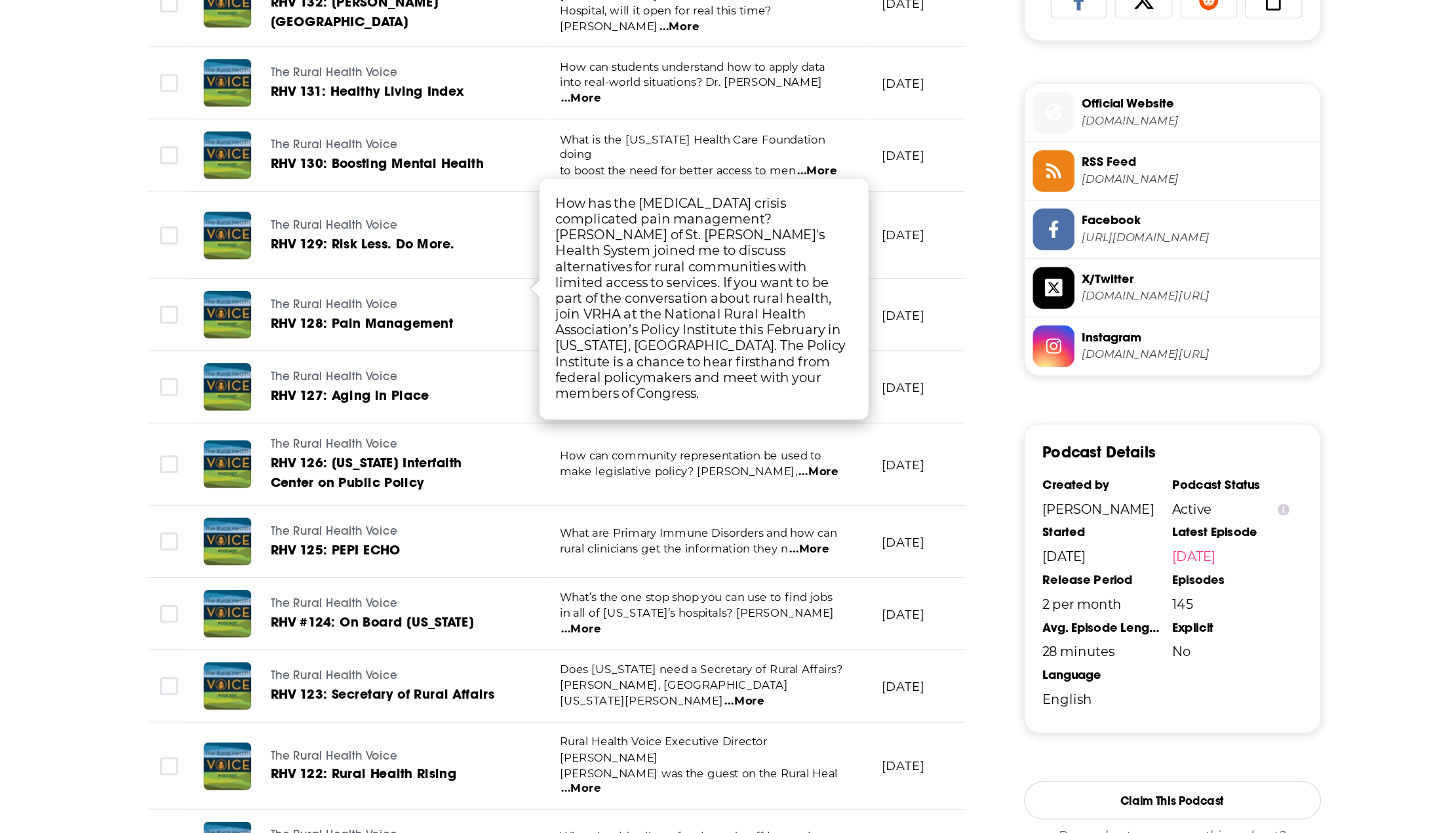
click at [784, 390] on span "...More" at bounding box center [782, 395] width 26 height 11
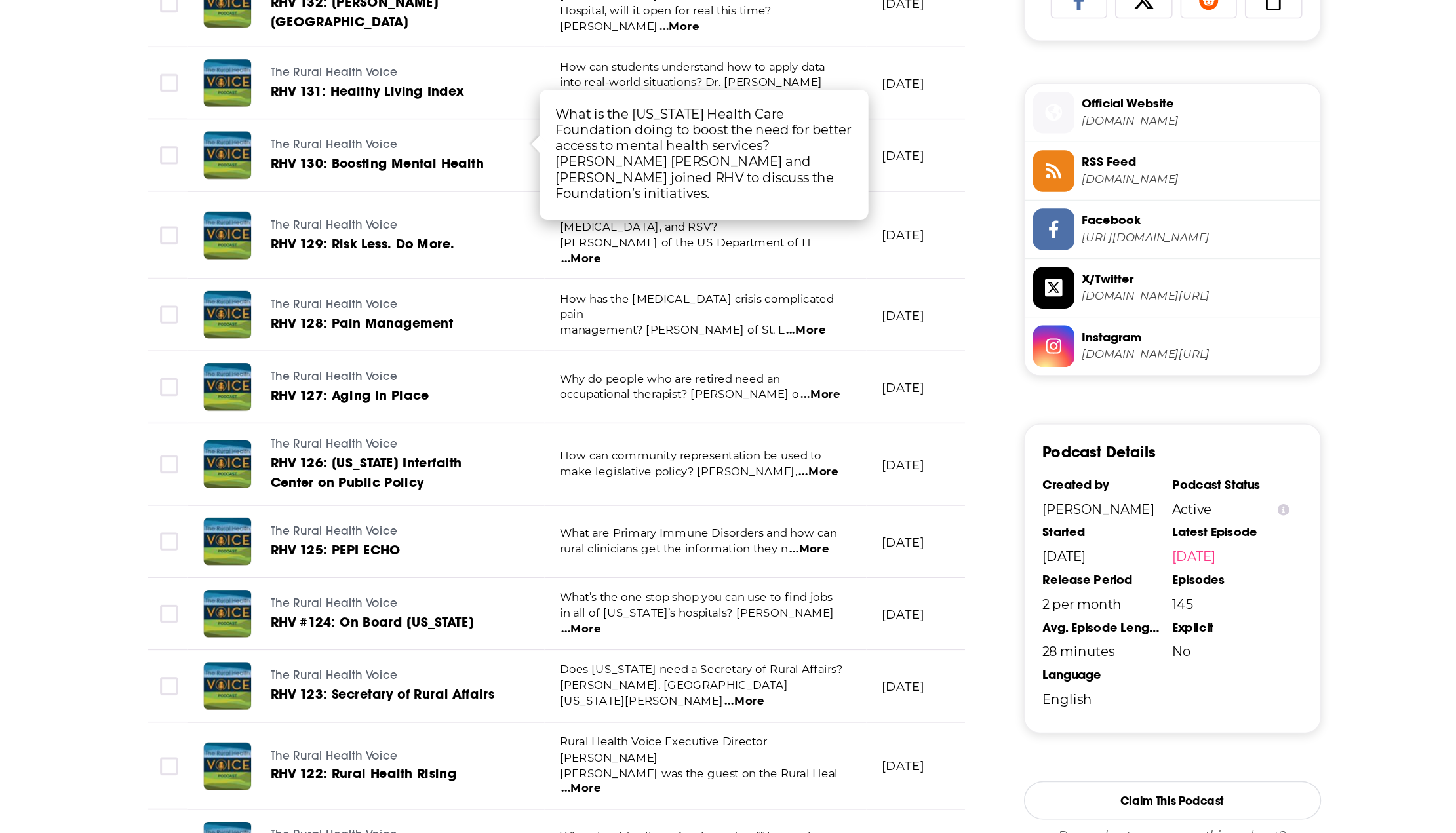
click at [640, 447] on span "...More" at bounding box center [627, 452] width 26 height 11
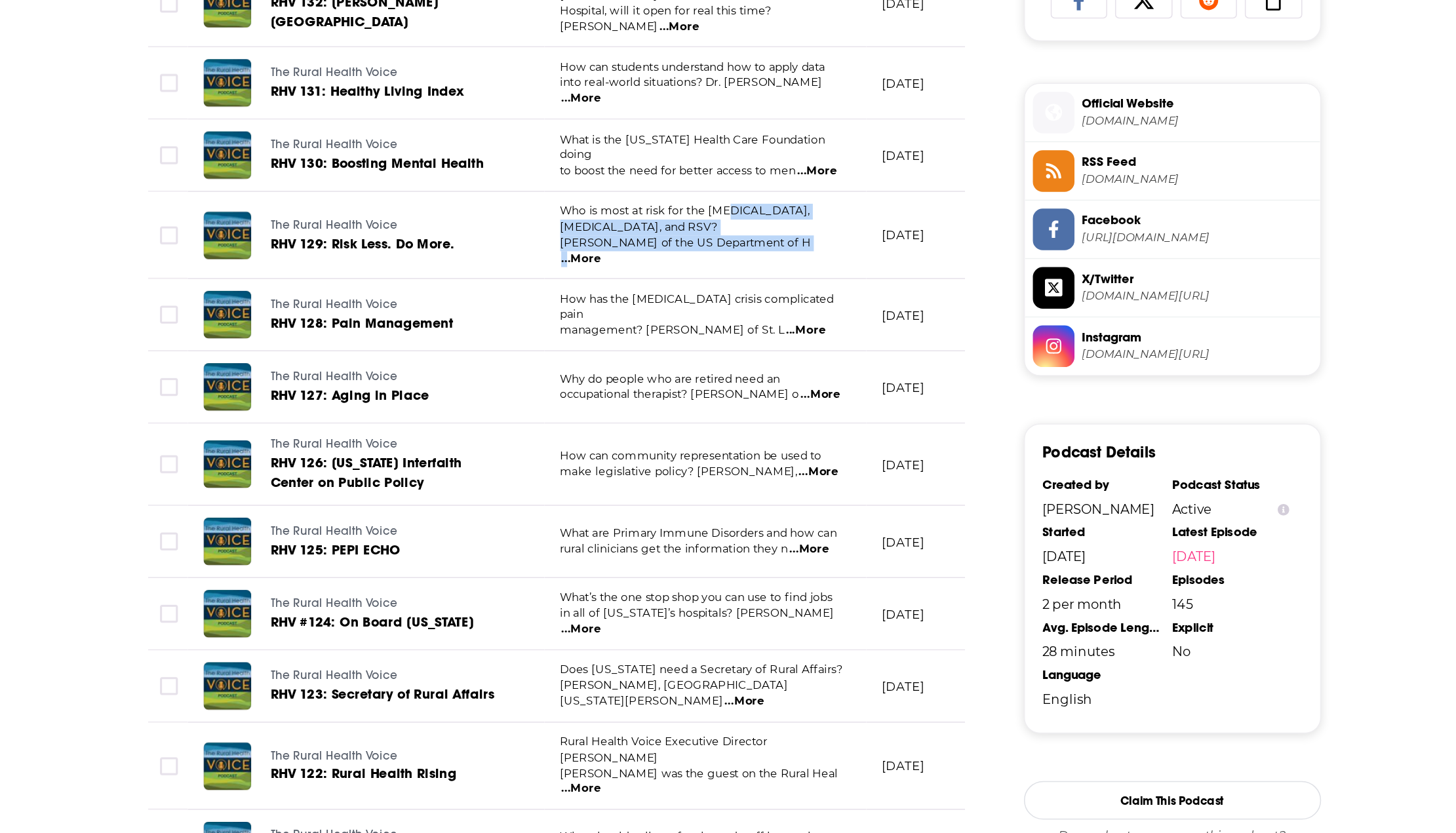
drag, startPoint x: 720, startPoint y: 416, endPoint x: 771, endPoint y: 426, distance: 52.0
drag, startPoint x: 771, startPoint y: 426, endPoint x: 782, endPoint y: 424, distance: 11.2
click at [640, 447] on span "...More" at bounding box center [627, 452] width 26 height 11
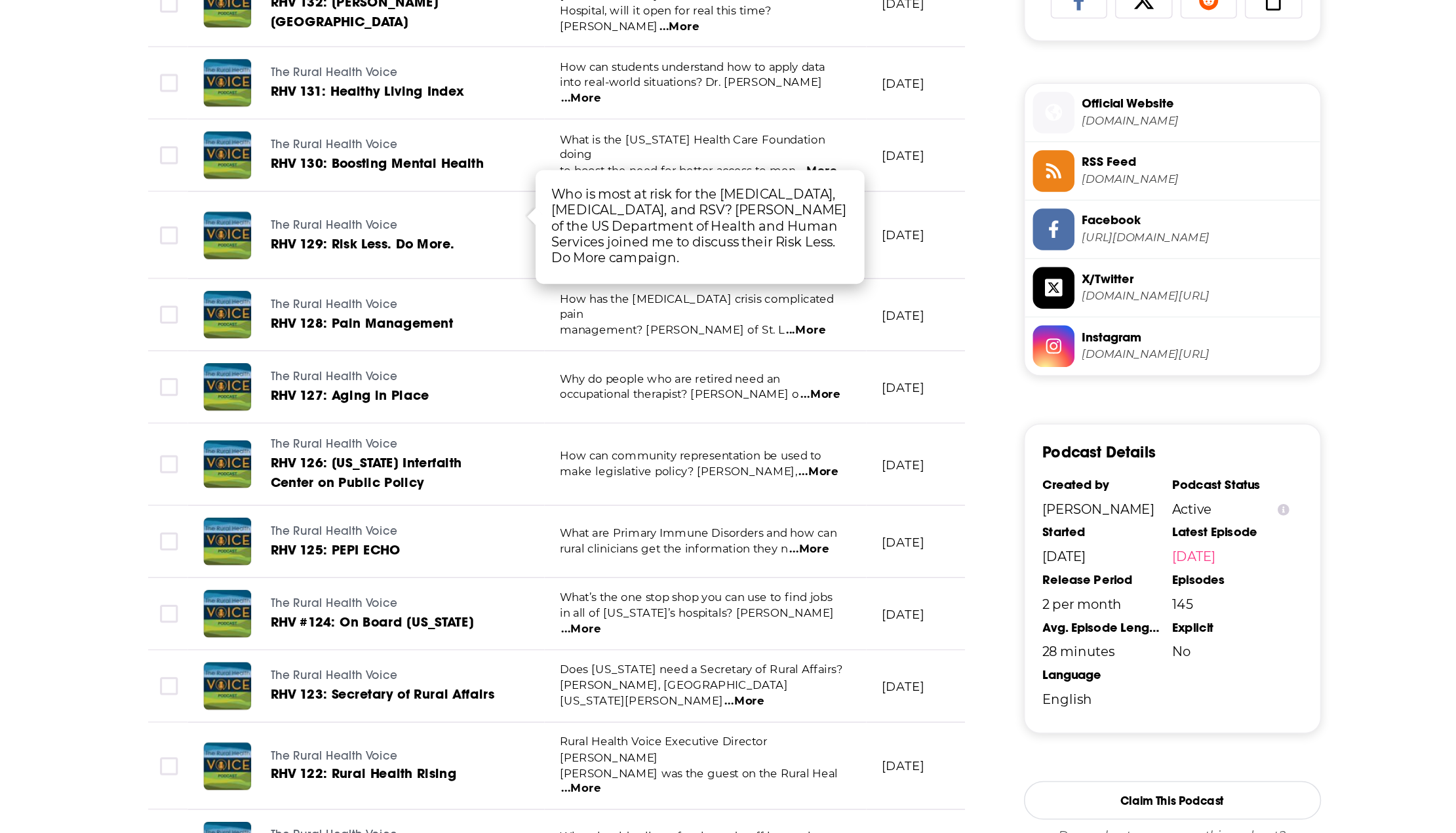
scroll to position [671, 0]
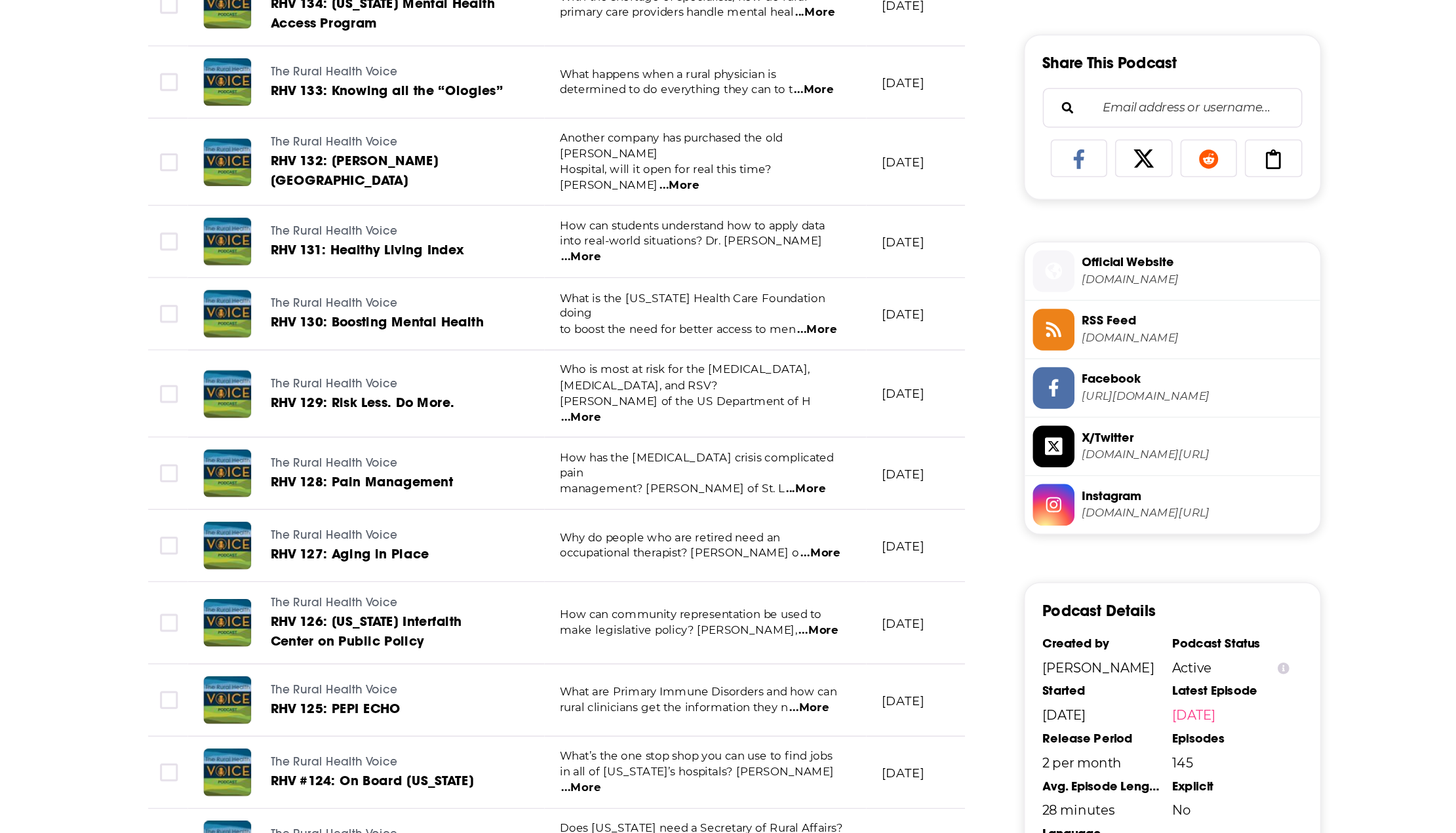
click at [640, 342] on span "...More" at bounding box center [627, 347] width 26 height 11
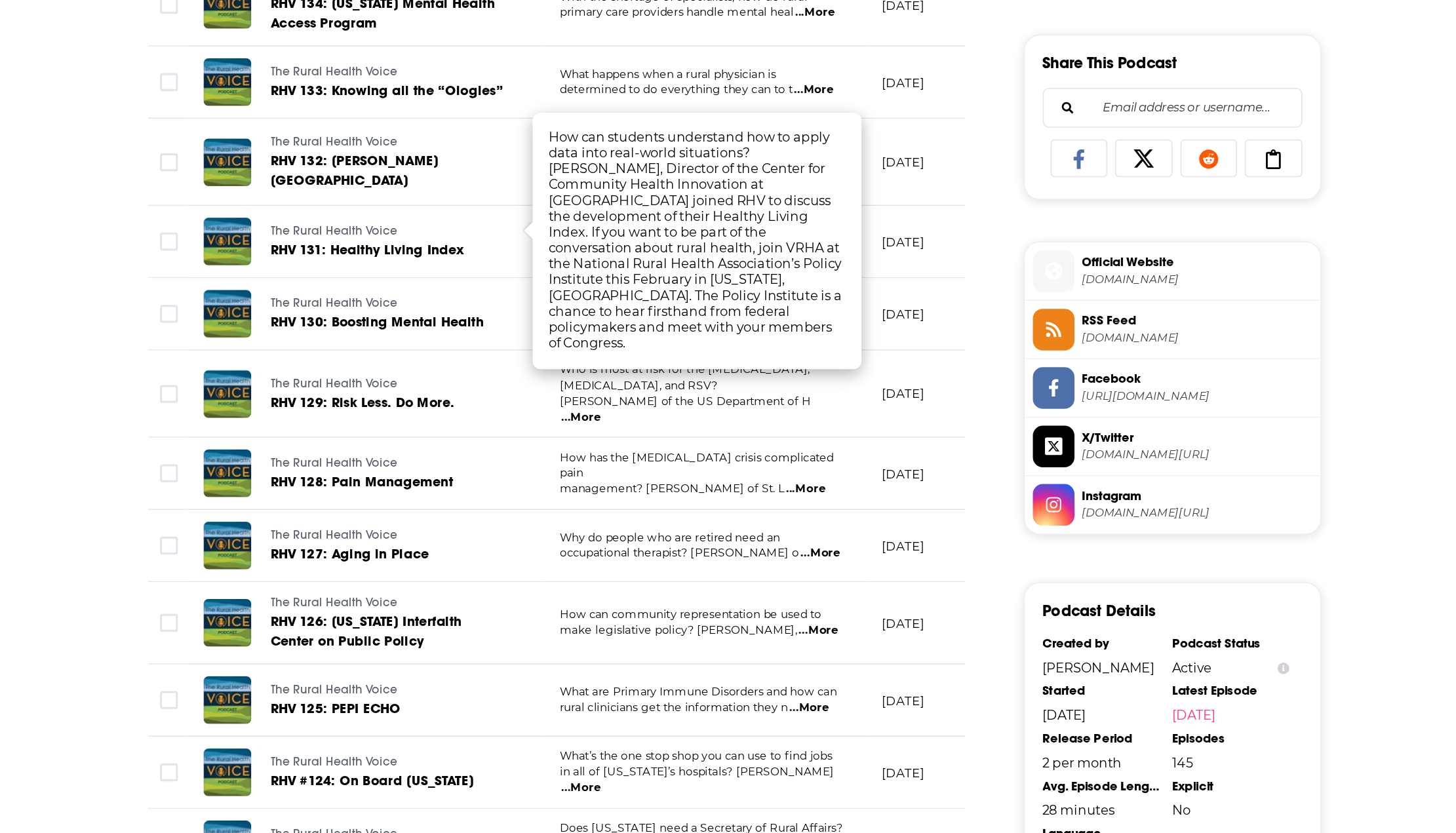
click at [787, 232] on span "...More" at bounding box center [780, 236] width 26 height 11
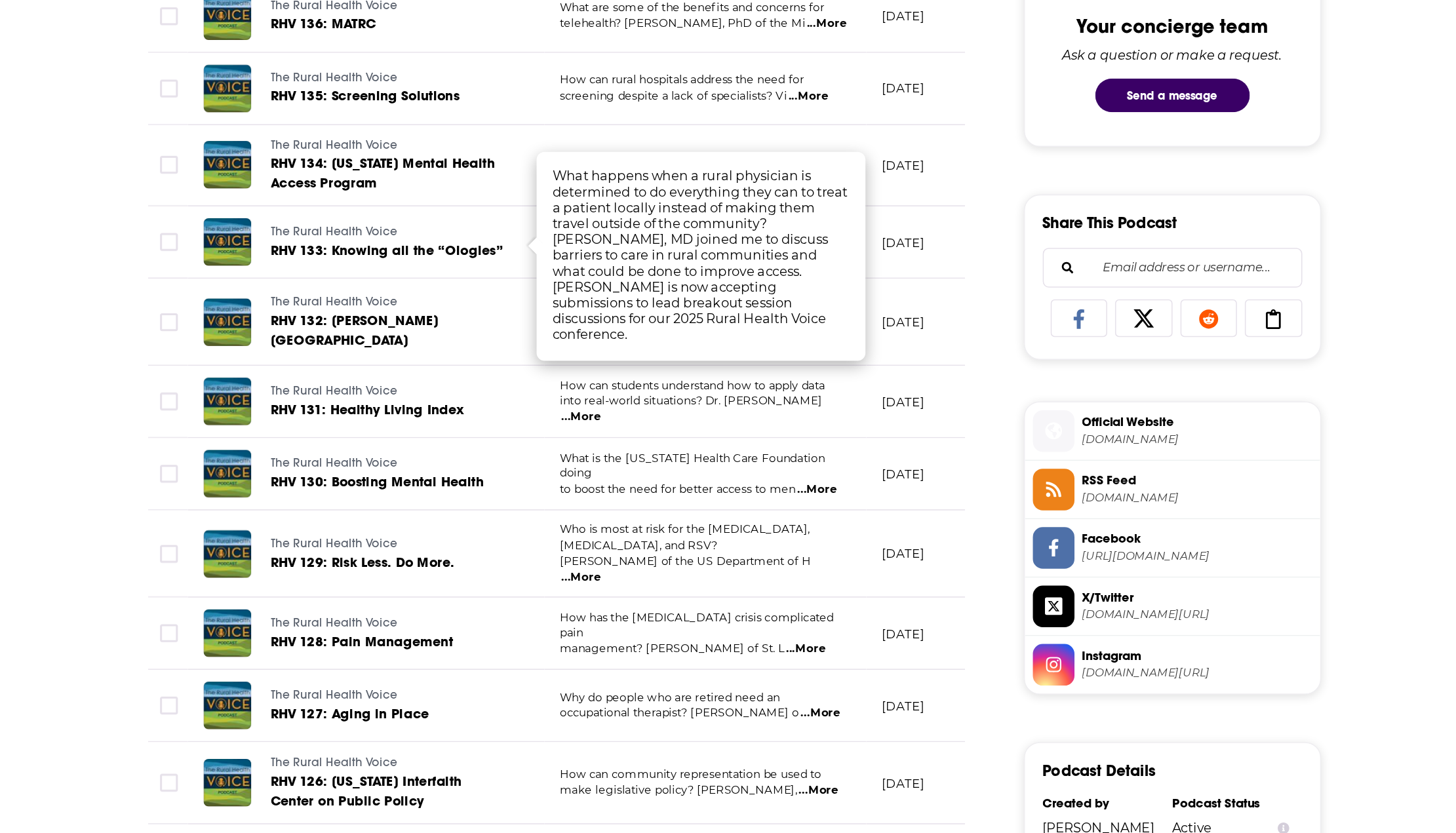
click at [784, 132] on span "...More" at bounding box center [777, 135] width 26 height 11
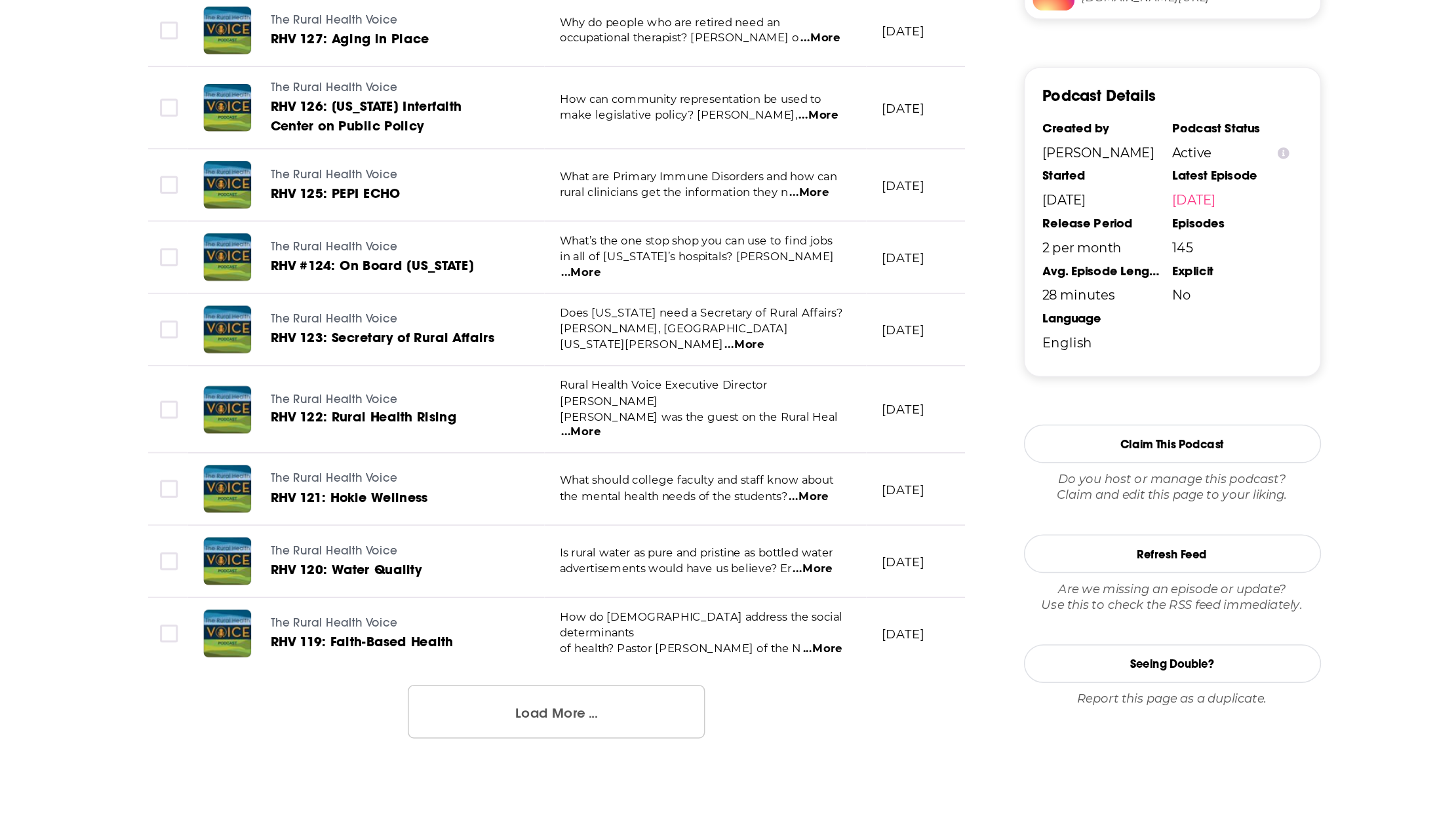
scroll to position [908, 0]
click at [781, 705] on span "...More" at bounding box center [786, 710] width 26 height 11
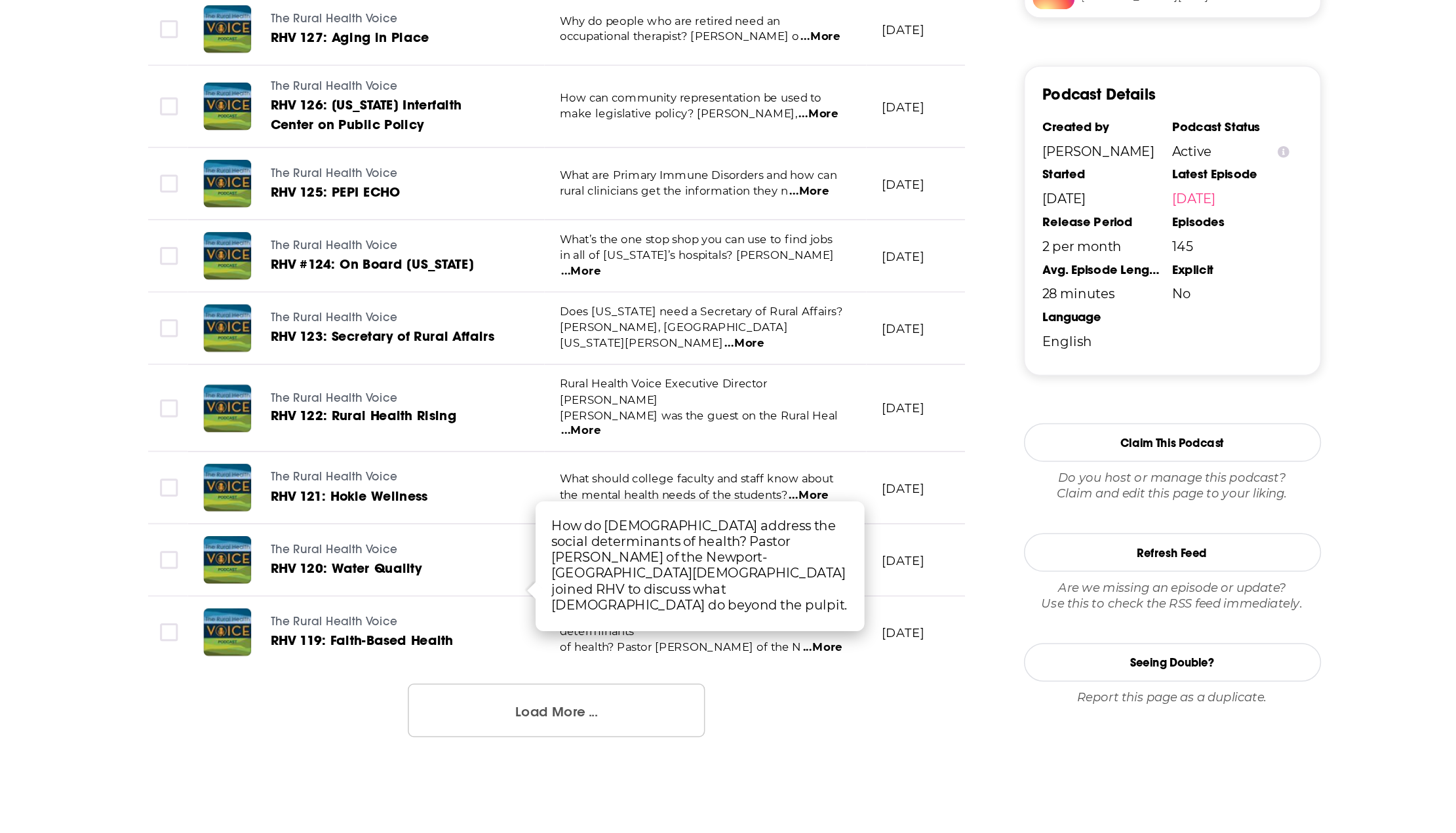
click at [779, 605] on span "...More" at bounding box center [777, 610] width 26 height 11
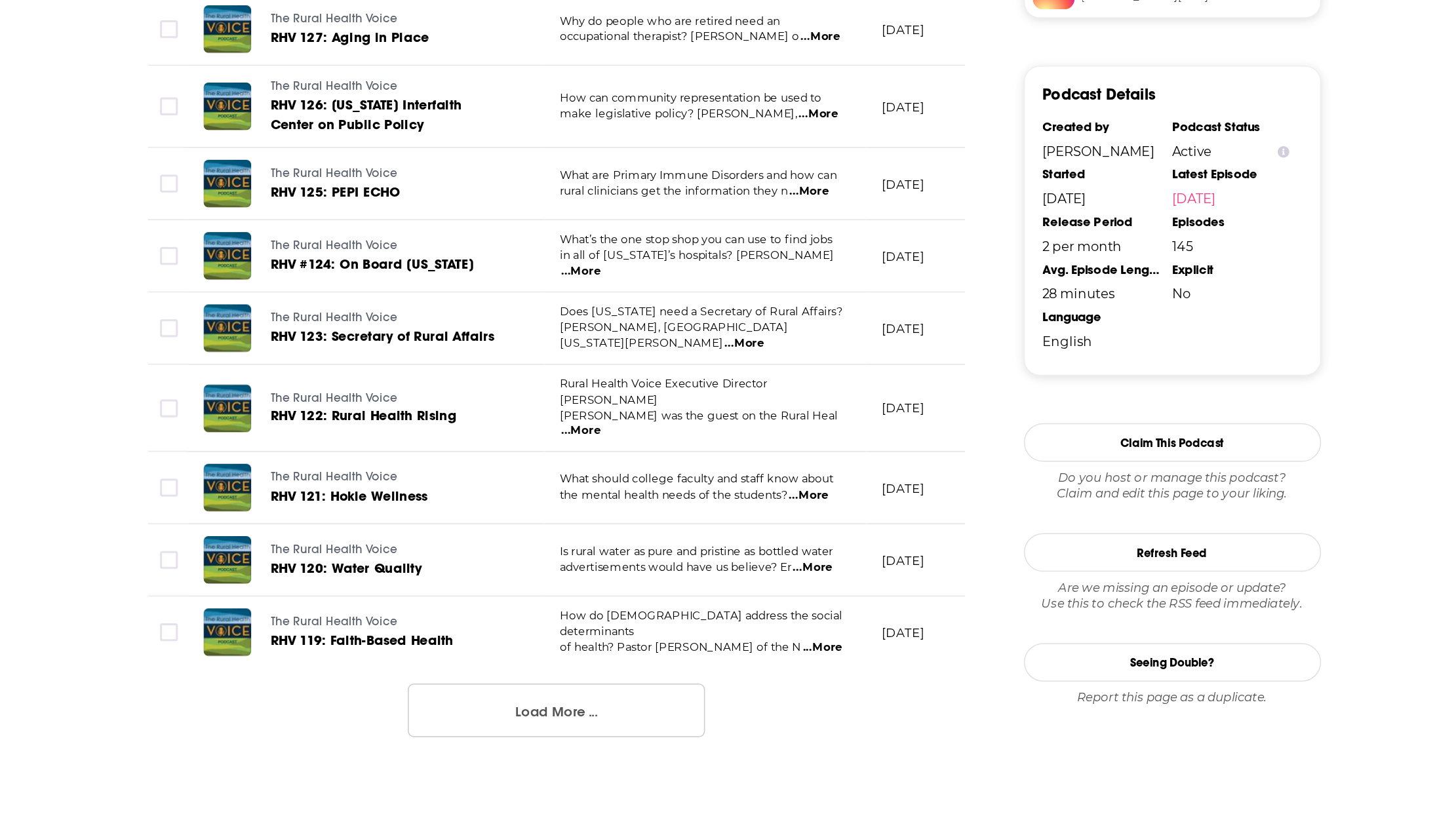
click at [775, 635] on td "Is rural water as pure and pristine as bottled water advertisements would have …" at bounding box center [710, 653] width 213 height 48
click at [779, 653] on span "...More" at bounding box center [780, 658] width 26 height 11
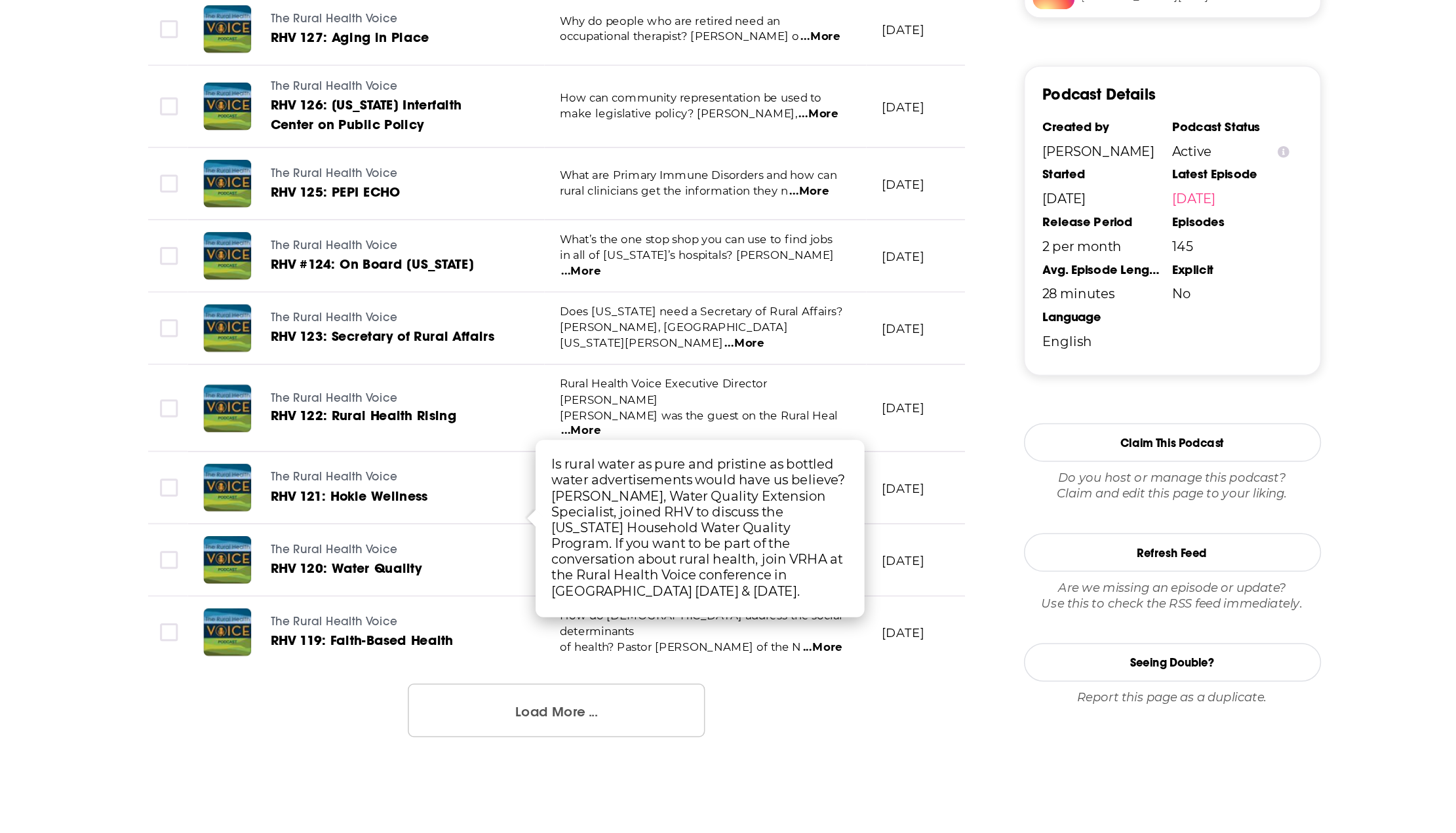
click at [640, 562] on span "...More" at bounding box center [627, 567] width 26 height 11
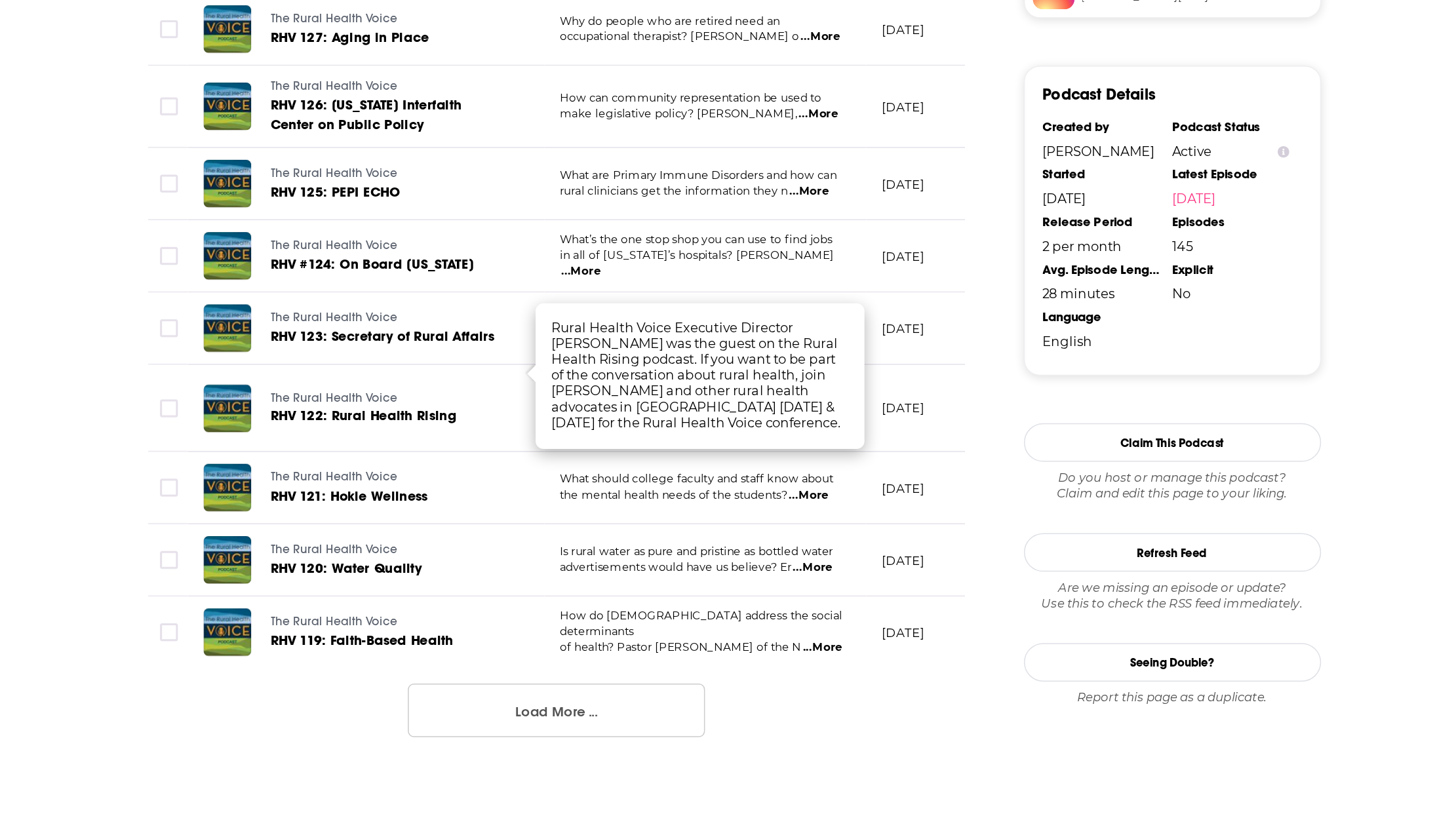
click at [748, 504] on span "...More" at bounding box center [734, 509] width 26 height 11
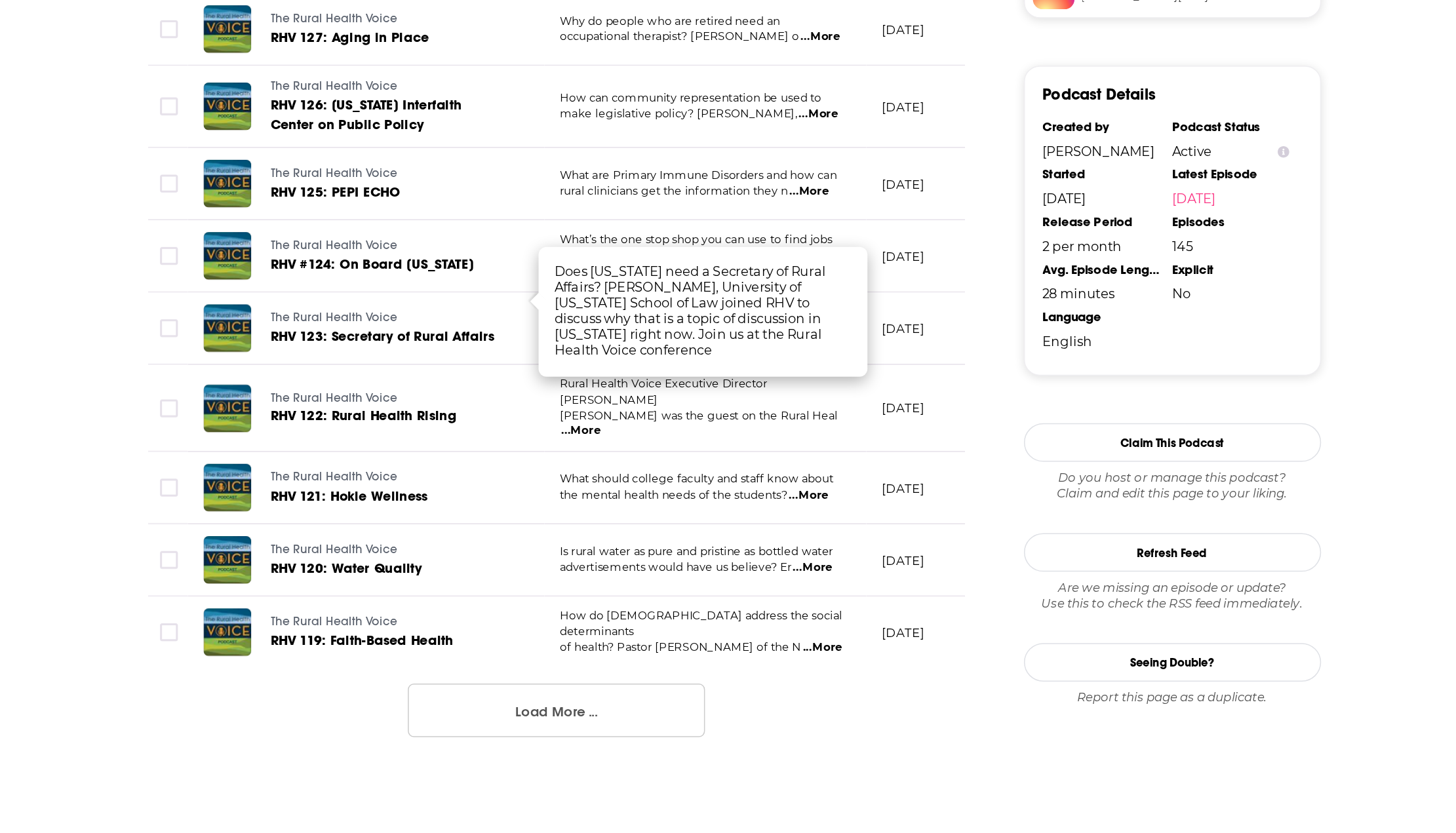
click at [640, 456] on span "...More" at bounding box center [627, 461] width 26 height 11
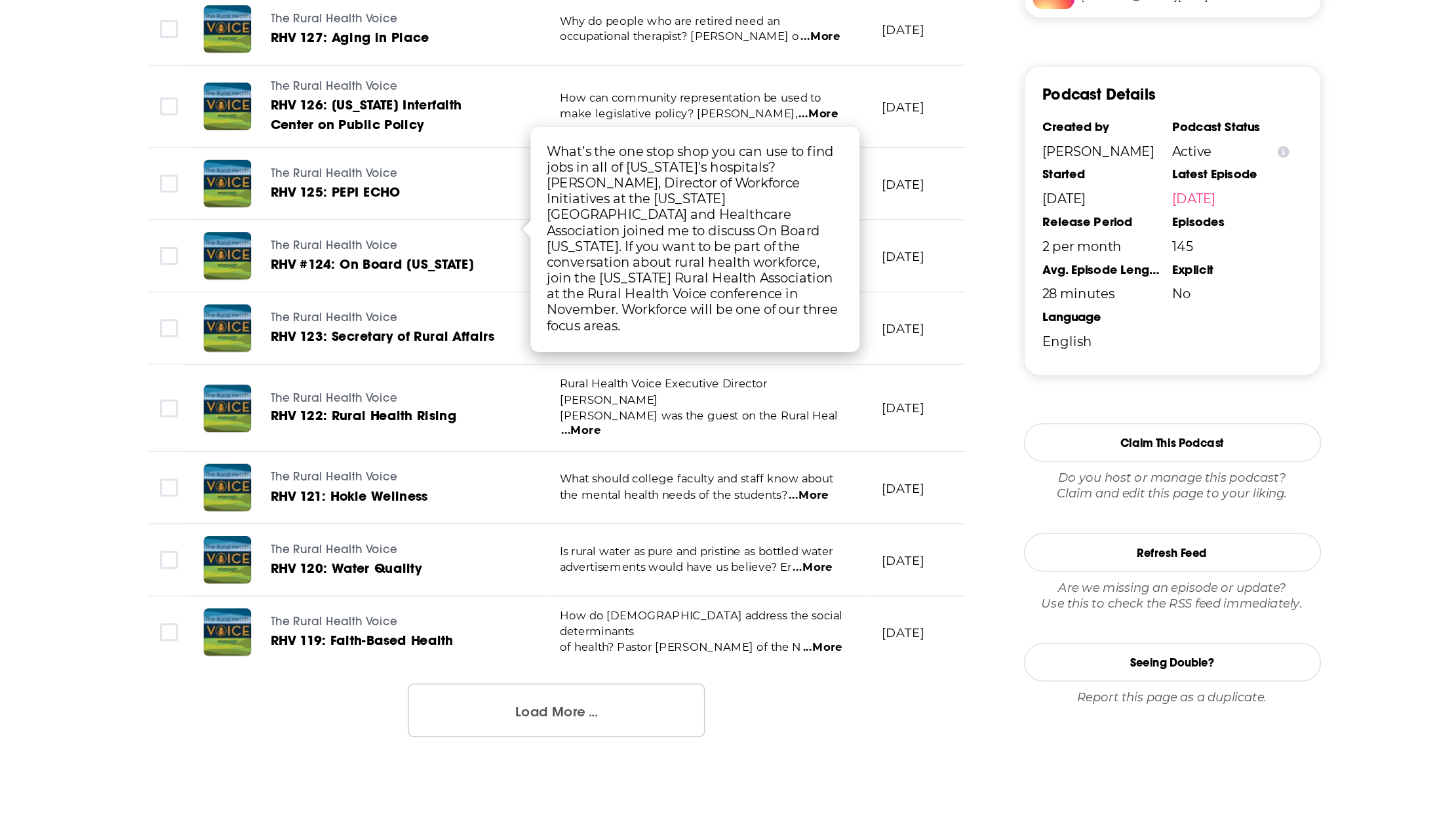
scroll to position [908, 0]
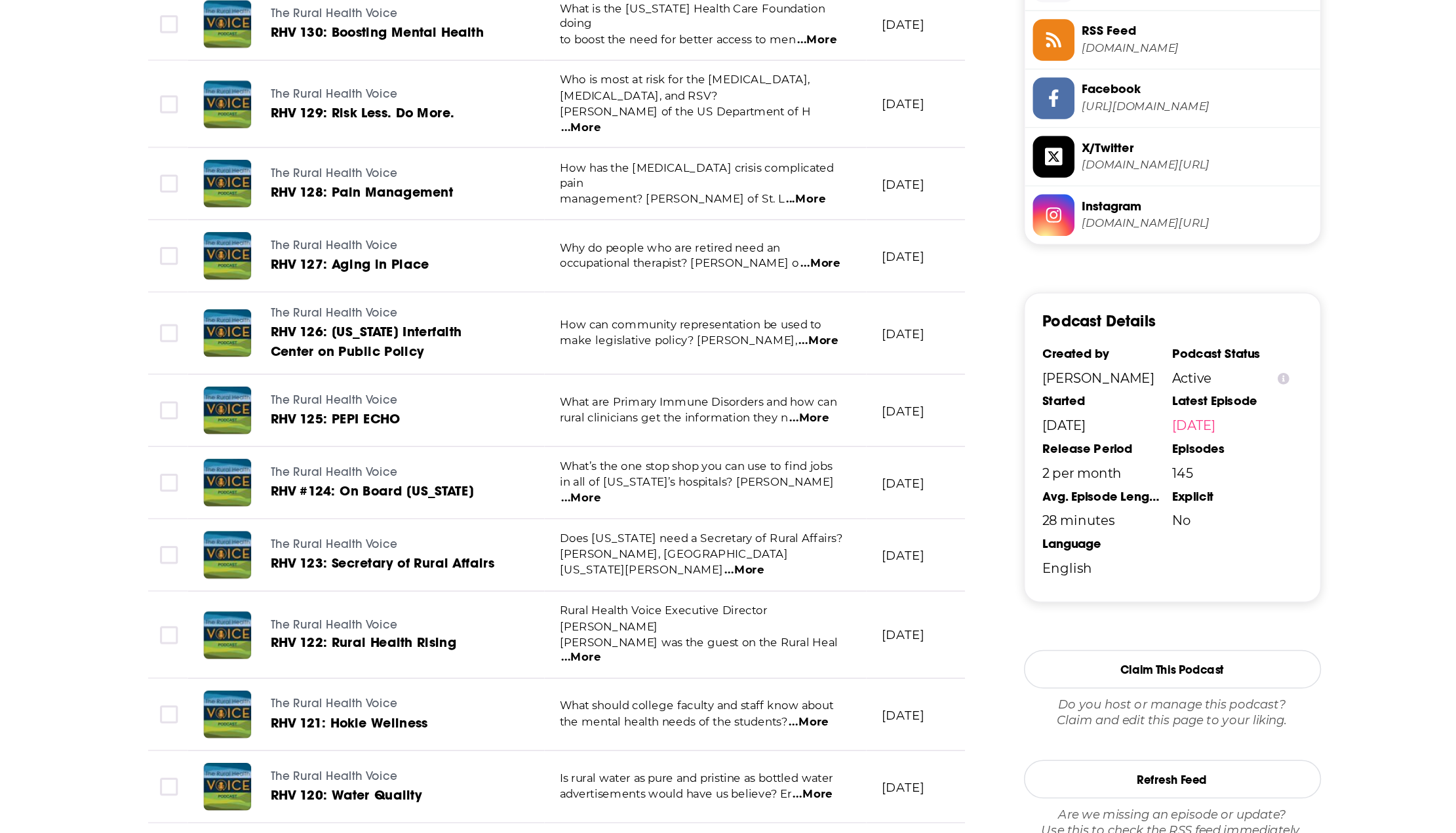
click at [778, 302] on span "...More" at bounding box center [785, 307] width 26 height 11
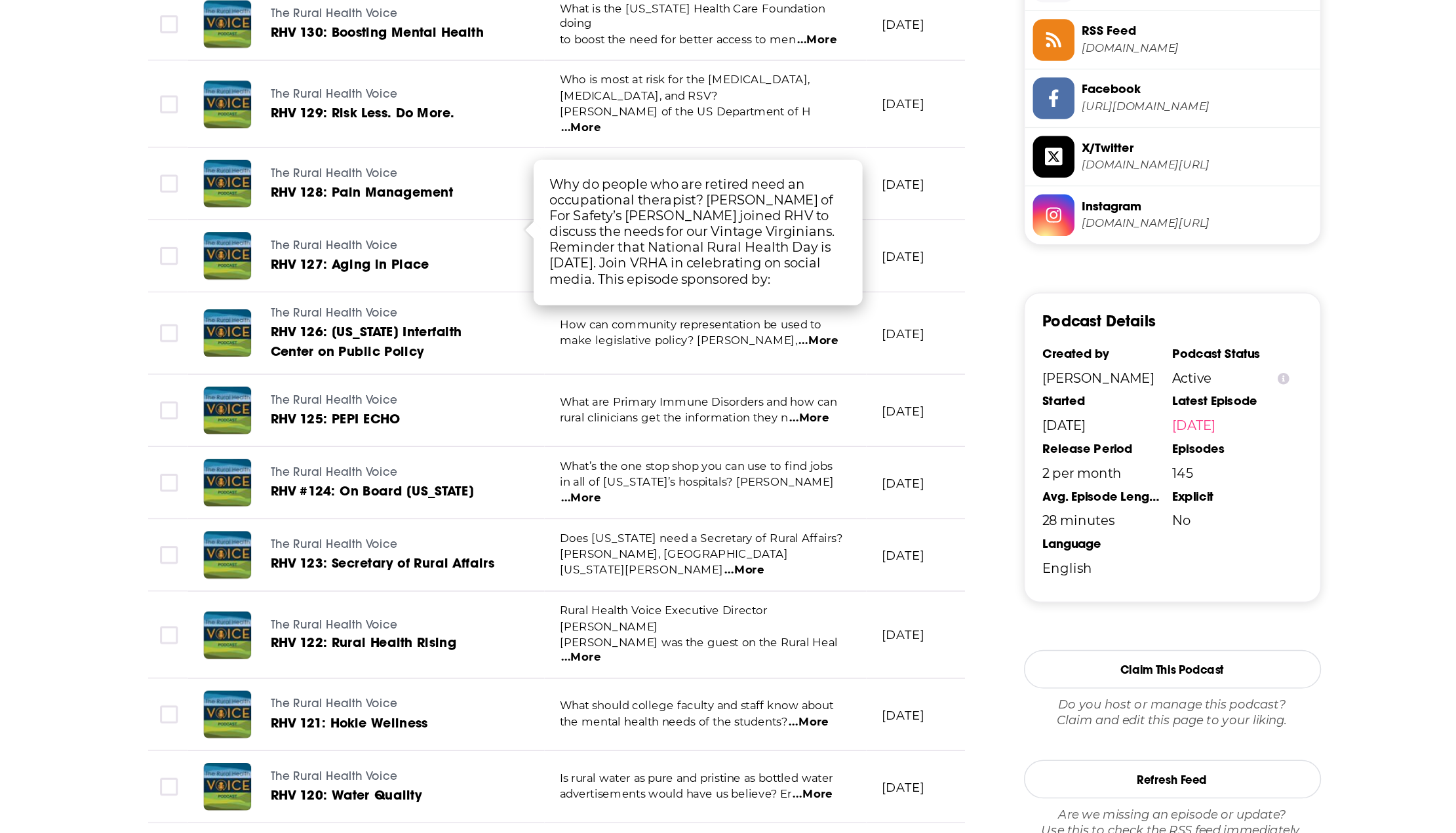
click at [781, 238] on p "How has the [MEDICAL_DATA] crisis complicated pain" at bounding box center [709, 248] width 191 height 21
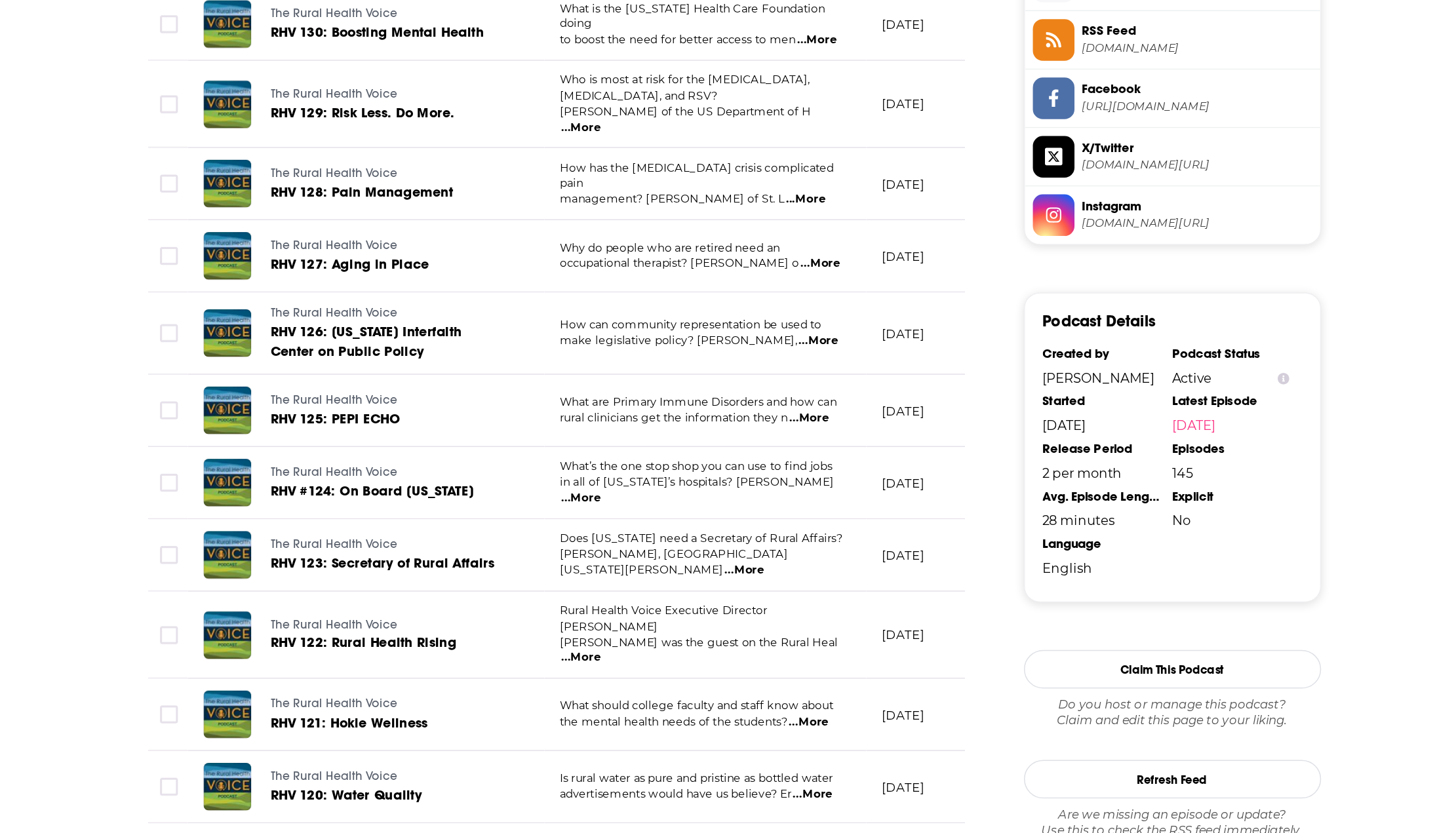
click at [781, 259] on span "...More" at bounding box center [775, 264] width 26 height 11
click at [734, 394] on span "What are Primary Immune Disorders and how can" at bounding box center [705, 398] width 183 height 9
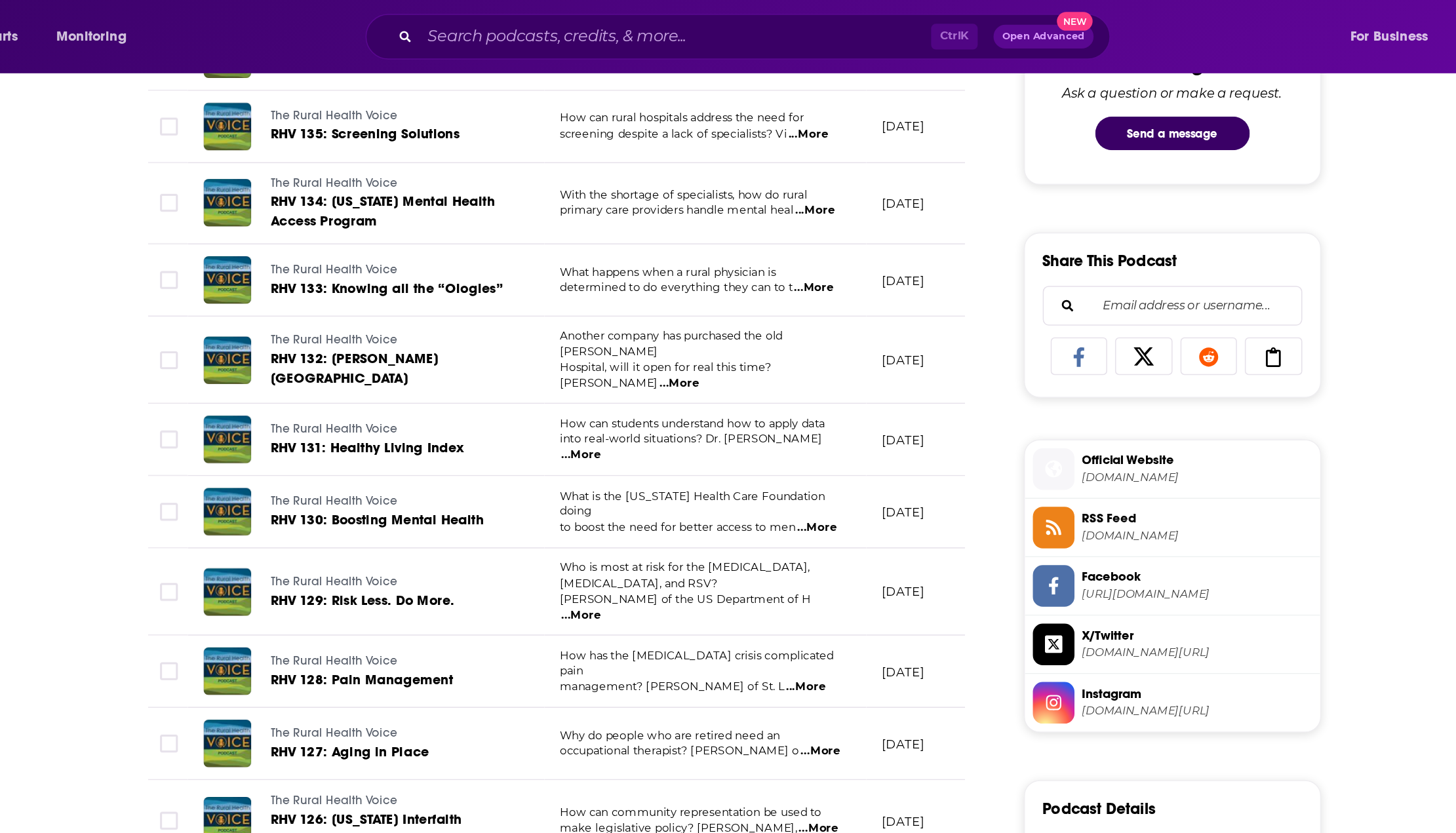
scroll to position [691, 0]
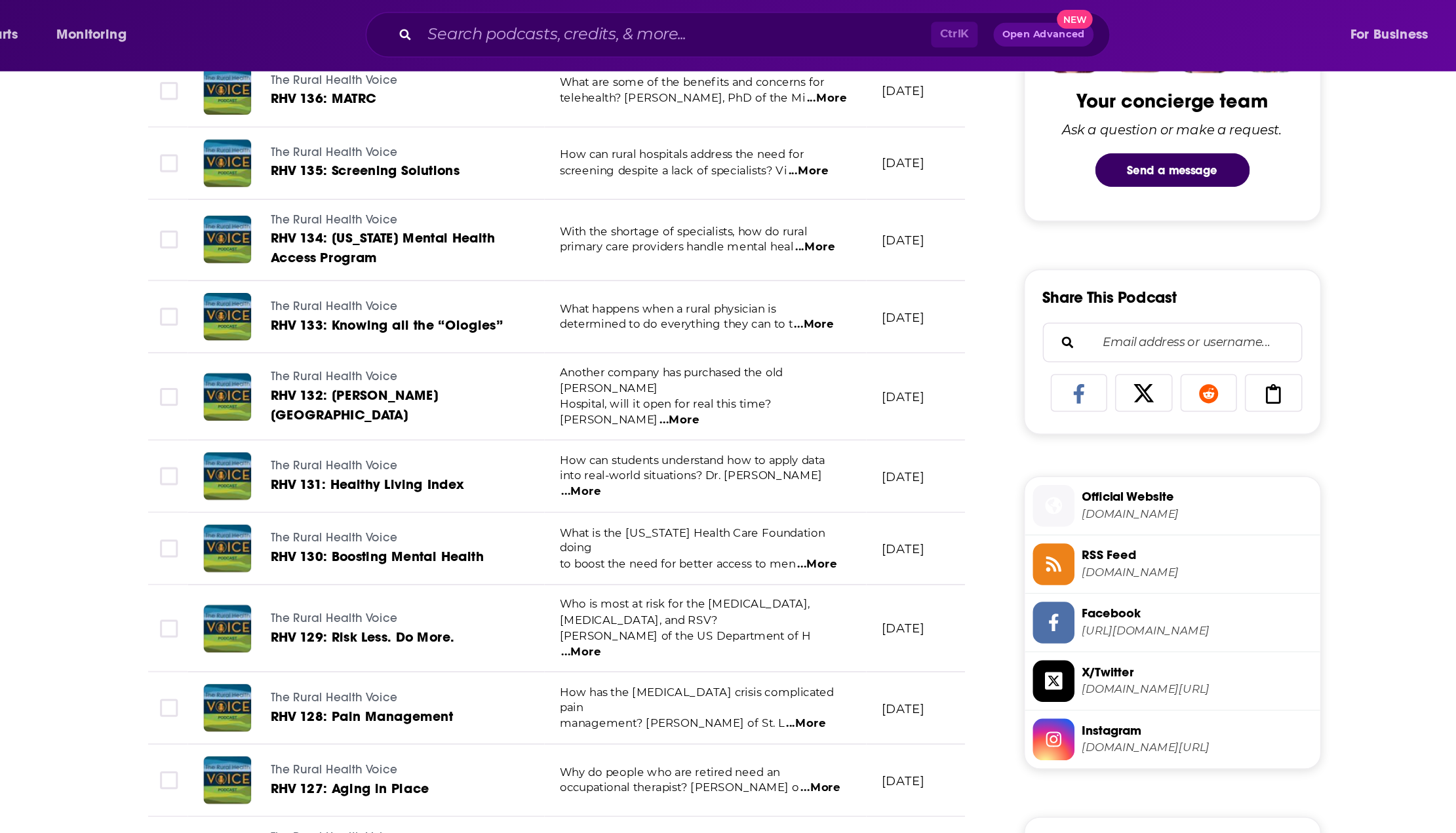
click at [785, 162] on span "...More" at bounding box center [781, 165] width 26 height 11
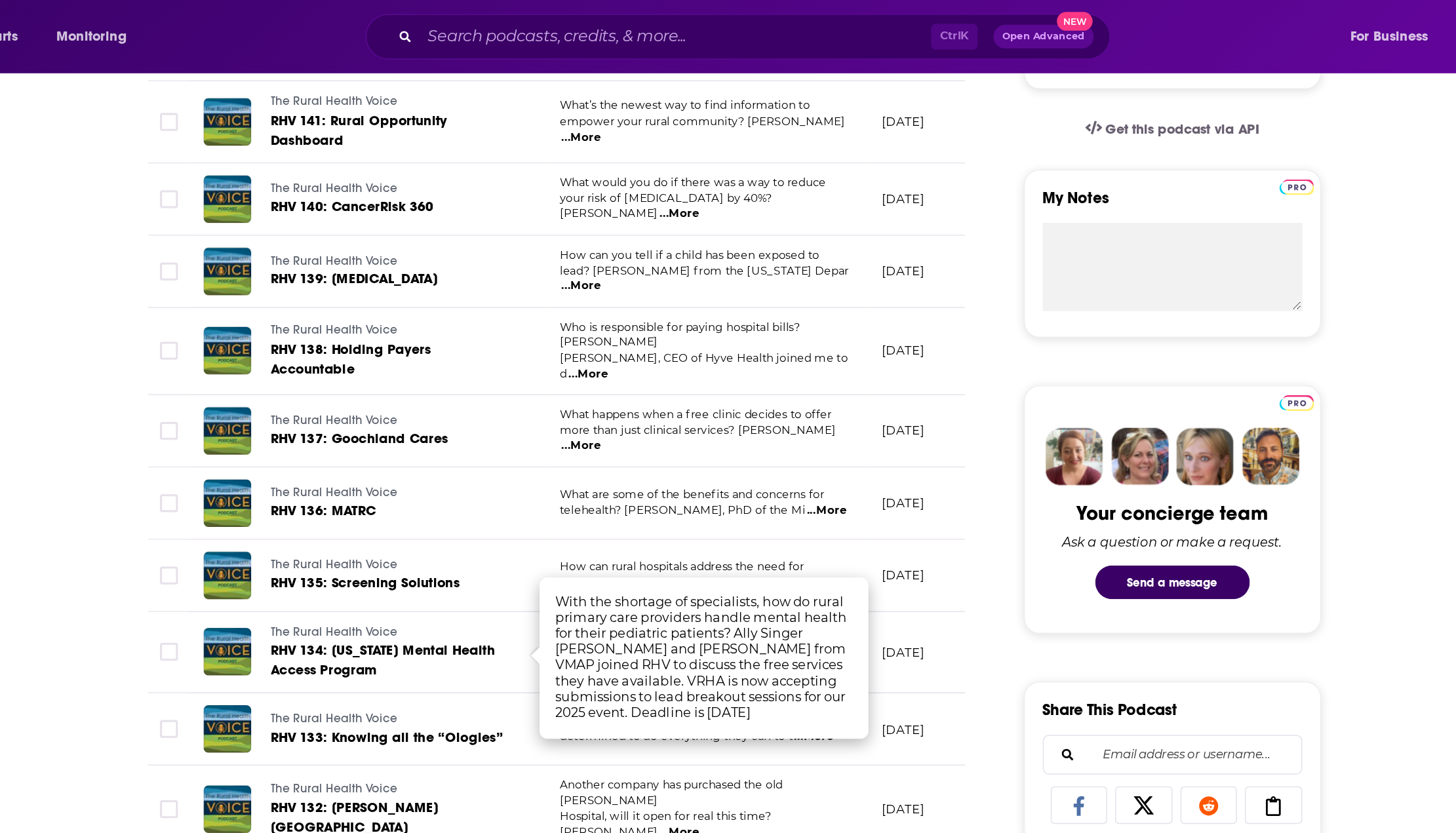
scroll to position [418, 0]
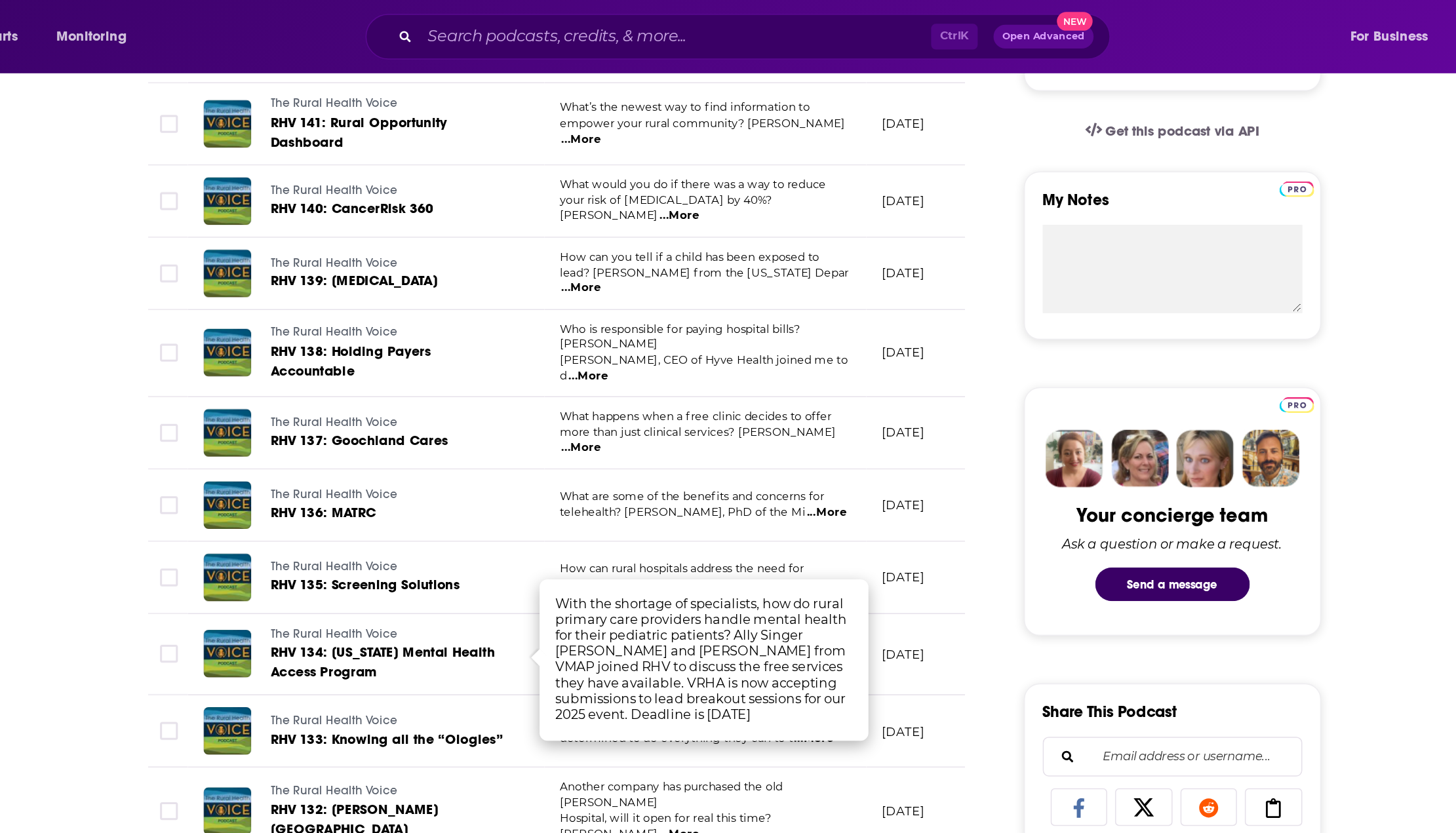
click at [640, 185] on span "...More" at bounding box center [627, 190] width 26 height 11
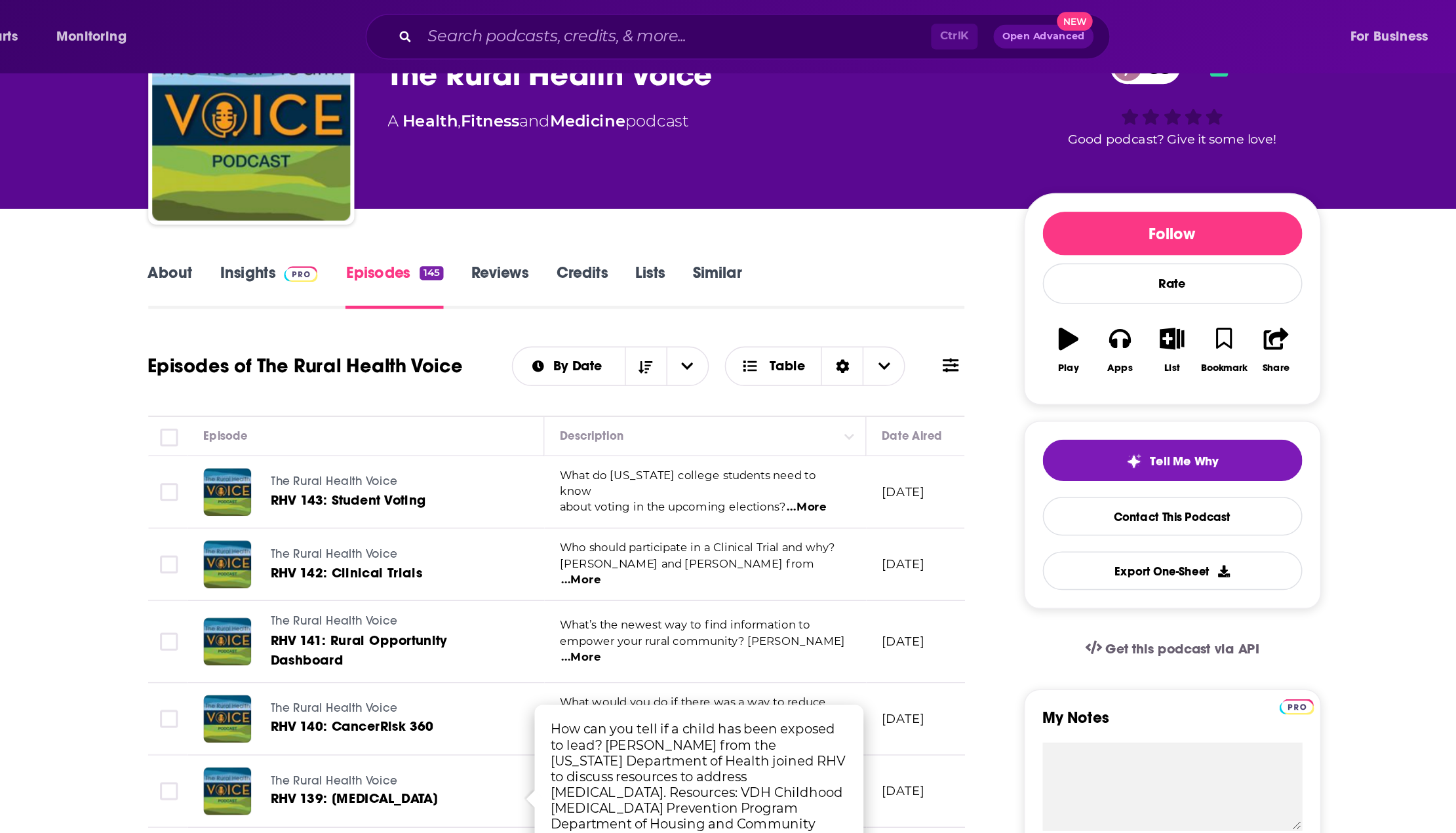
scroll to position [0, 0]
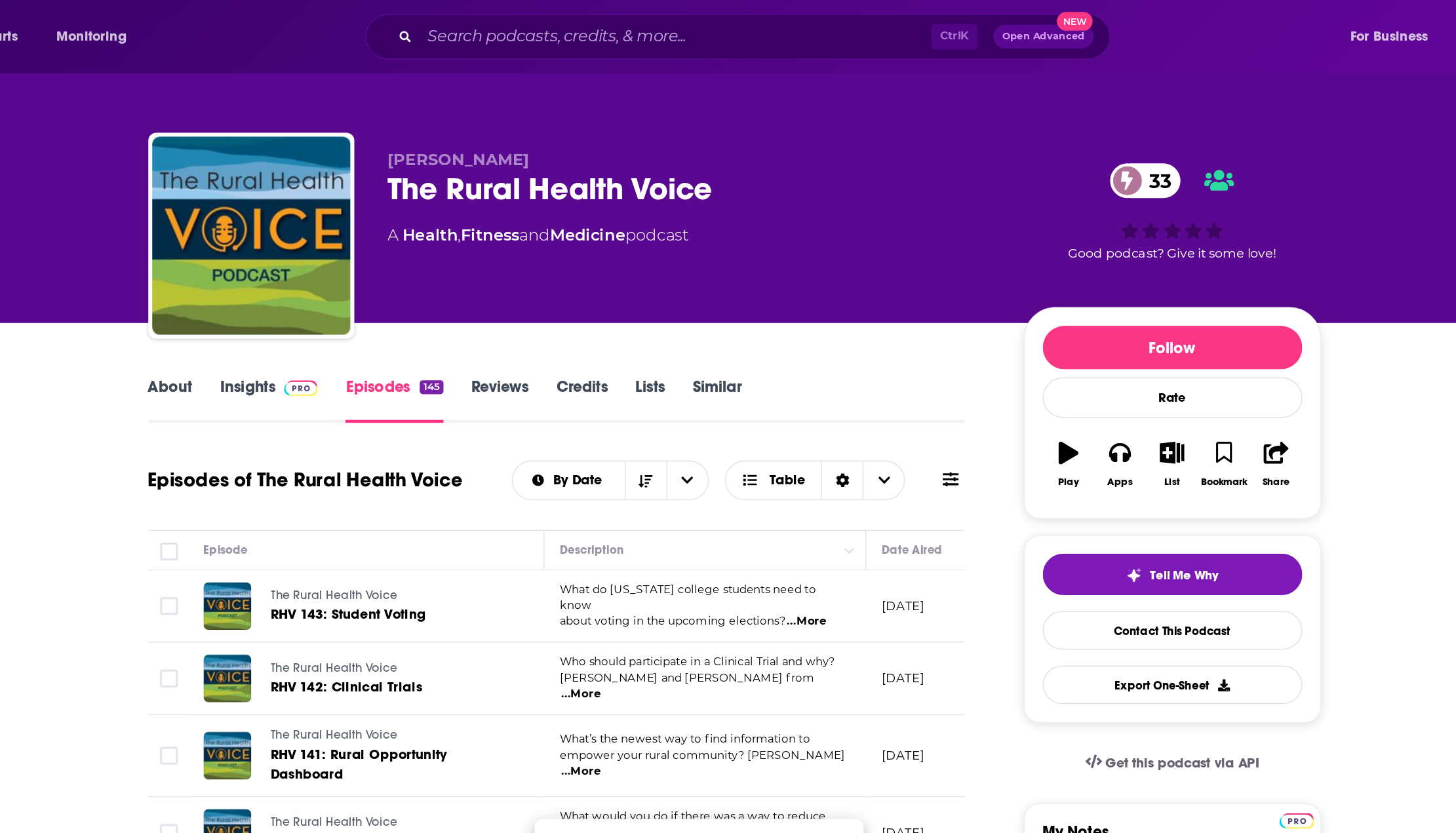
click at [354, 260] on link "About" at bounding box center [355, 265] width 30 height 30
